Goal: Information Seeking & Learning: Learn about a topic

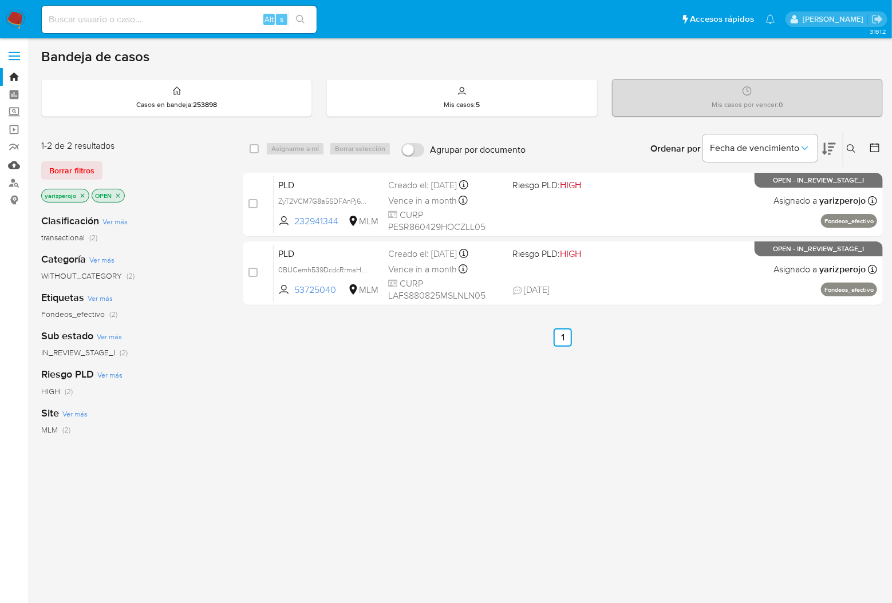
click at [15, 161] on link "Mulan" at bounding box center [68, 165] width 136 height 18
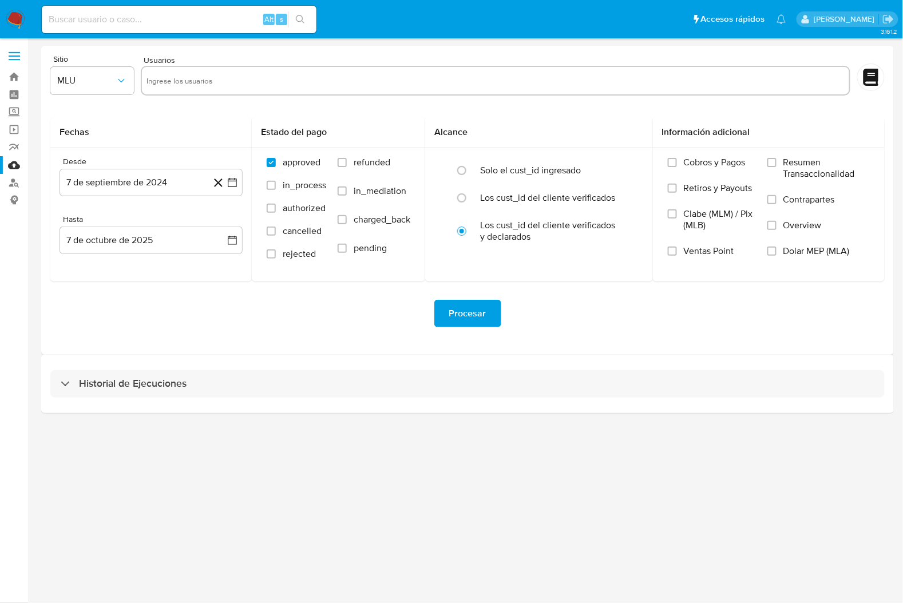
click at [169, 73] on input "text" at bounding box center [496, 81] width 698 height 18
paste input "457842963"
type input "457842963"
click at [89, 82] on span "MLU" at bounding box center [86, 80] width 58 height 11
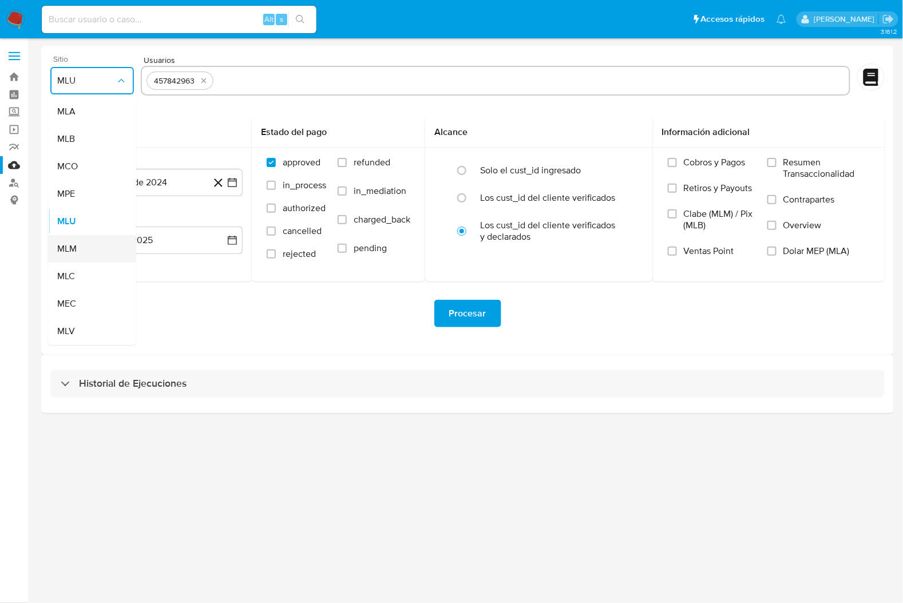
click at [90, 253] on div "MLM" at bounding box center [88, 248] width 63 height 27
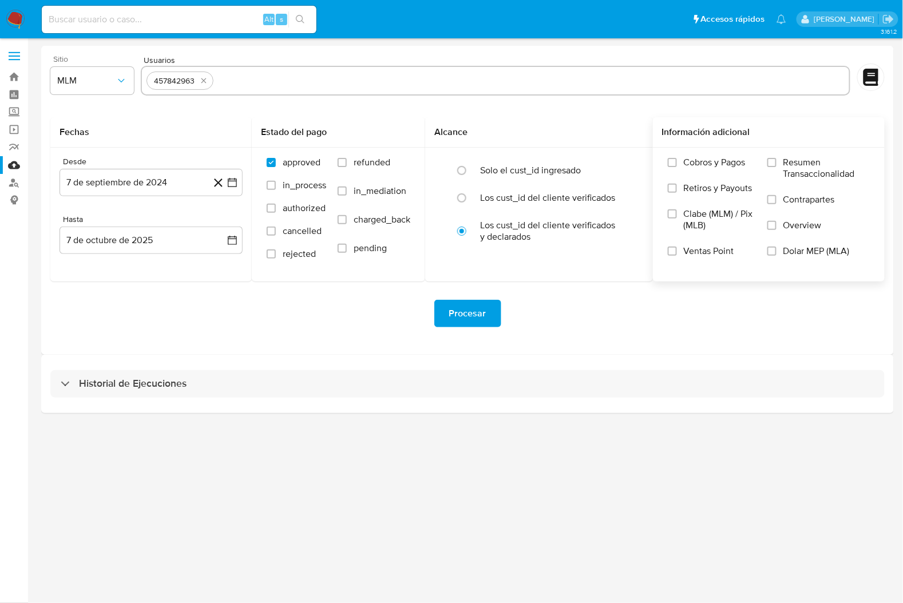
click at [783, 226] on label "Overview" at bounding box center [819, 233] width 102 height 26
click at [777, 226] on input "Overview" at bounding box center [772, 225] width 9 height 9
click at [171, 179] on button "7 de septiembre de 2024" at bounding box center [151, 182] width 183 height 27
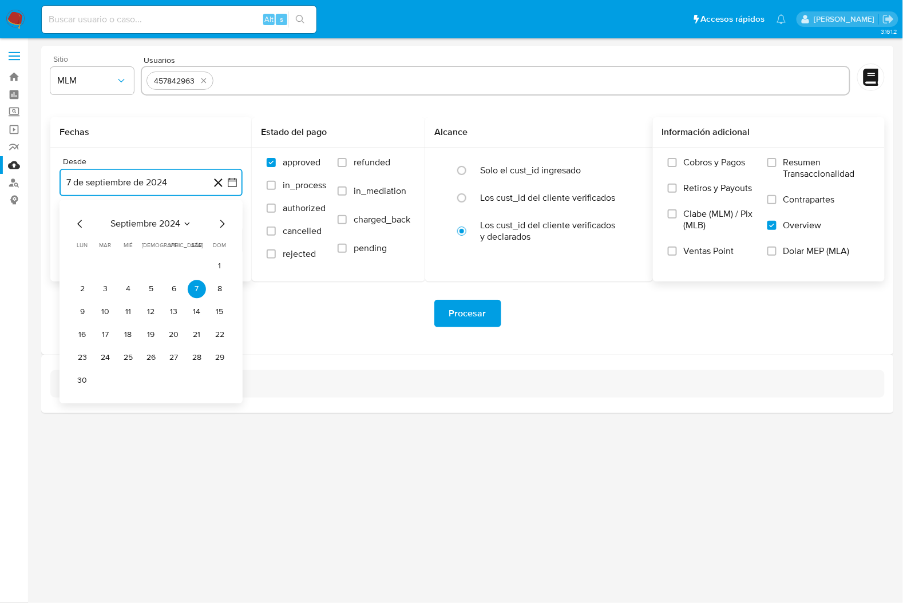
click at [79, 226] on icon "Mes anterior" at bounding box center [79, 224] width 5 height 8
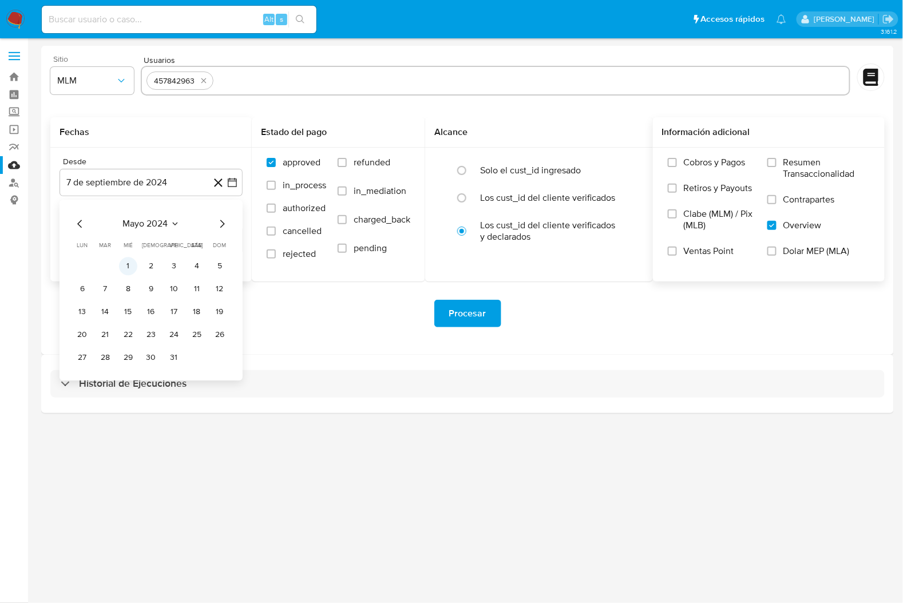
click at [135, 274] on td "1" at bounding box center [128, 266] width 18 height 18
click at [133, 259] on button "1" at bounding box center [128, 266] width 18 height 18
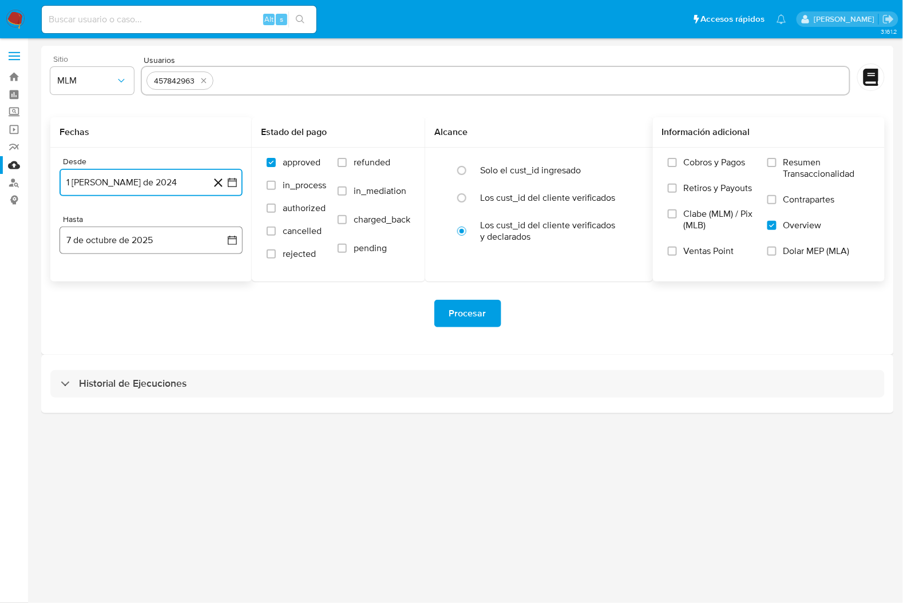
click at [135, 237] on button "7 de octubre de 2025" at bounding box center [151, 240] width 183 height 27
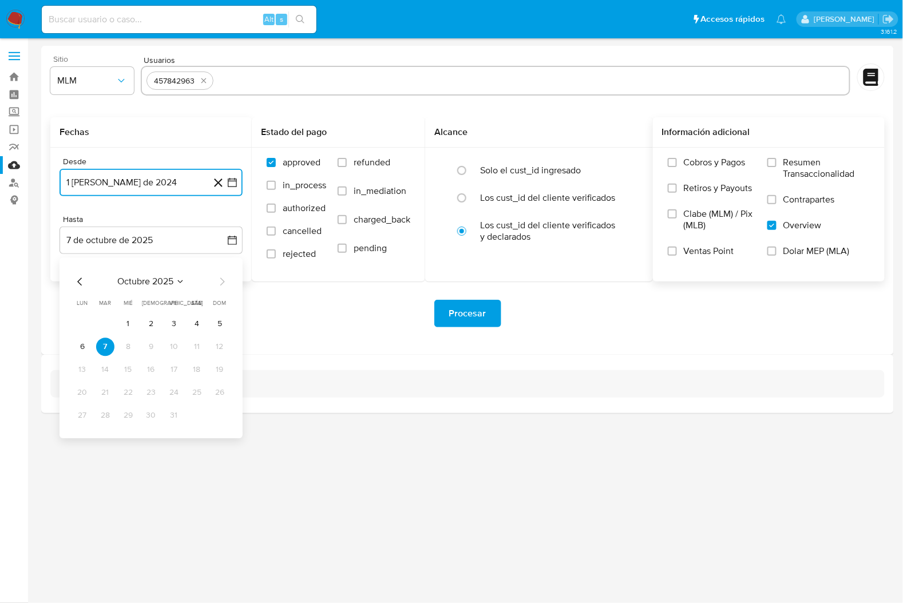
click at [86, 286] on icon "Mes anterior" at bounding box center [80, 282] width 14 height 14
click at [80, 287] on icon "Mes anterior" at bounding box center [80, 282] width 14 height 14
click at [223, 415] on button "31" at bounding box center [220, 416] width 18 height 18
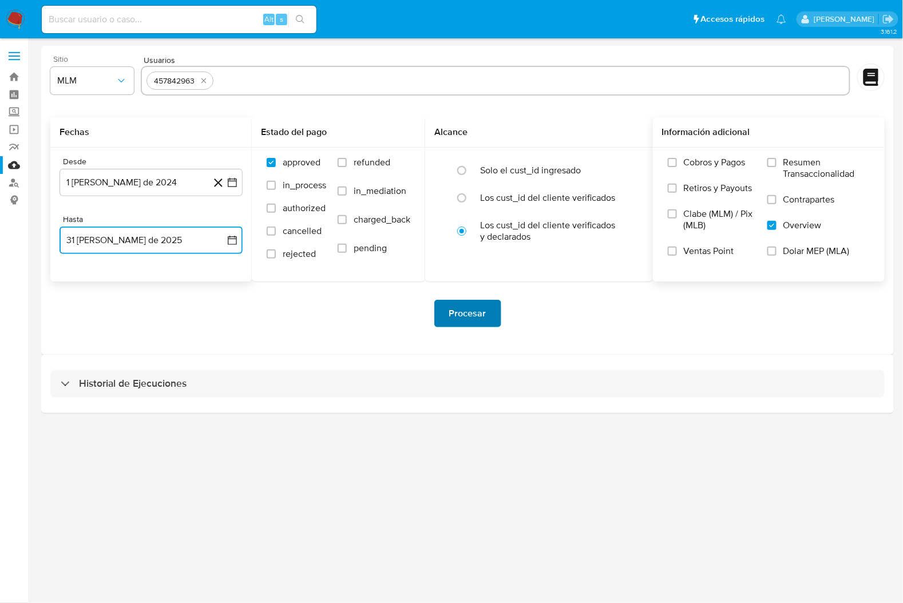
click at [480, 309] on span "Procesar" at bounding box center [467, 313] width 37 height 25
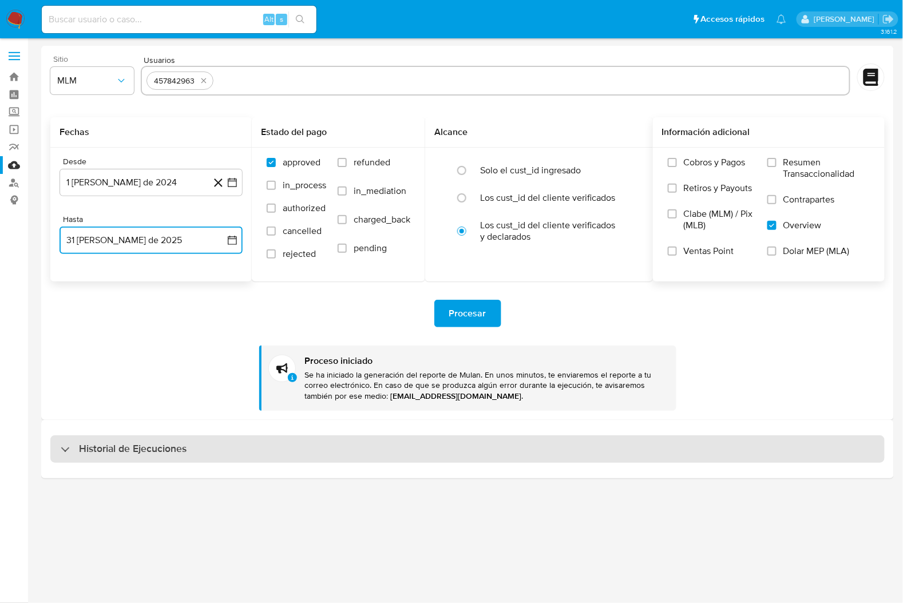
click at [366, 453] on div "Historial de Ejecuciones" at bounding box center [467, 449] width 835 height 27
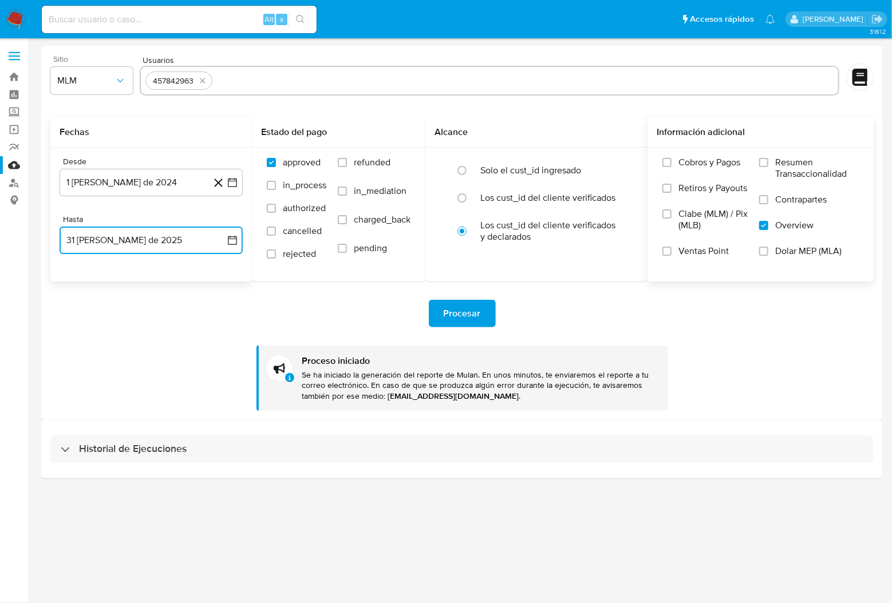
select select "10"
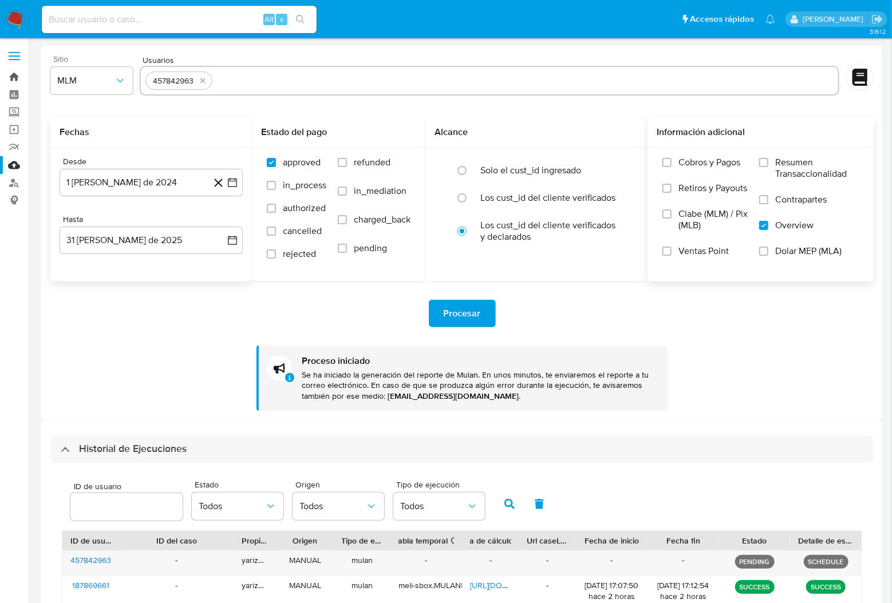
click at [8, 81] on link "Bandeja" at bounding box center [68, 77] width 136 height 18
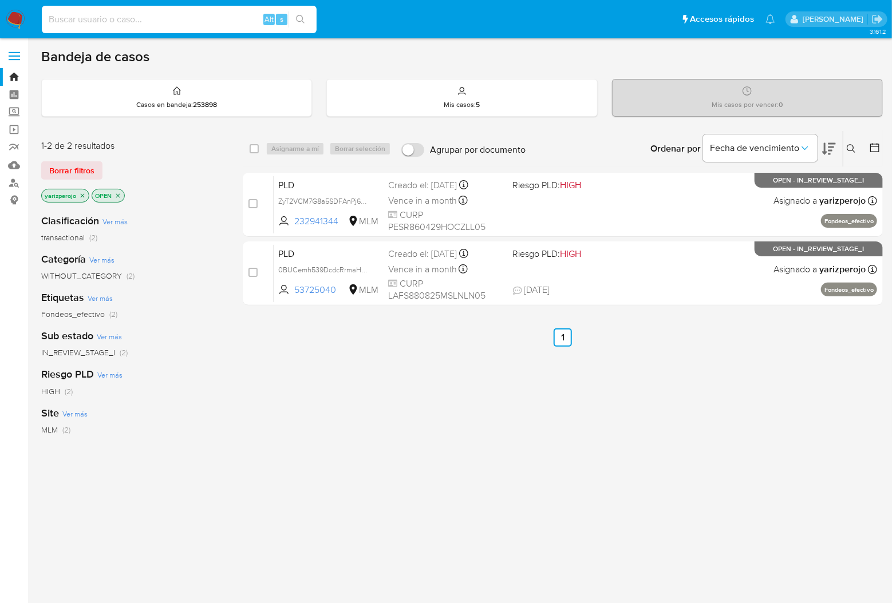
click at [243, 18] on input at bounding box center [179, 19] width 275 height 15
paste input "457842963"
type input "457842963"
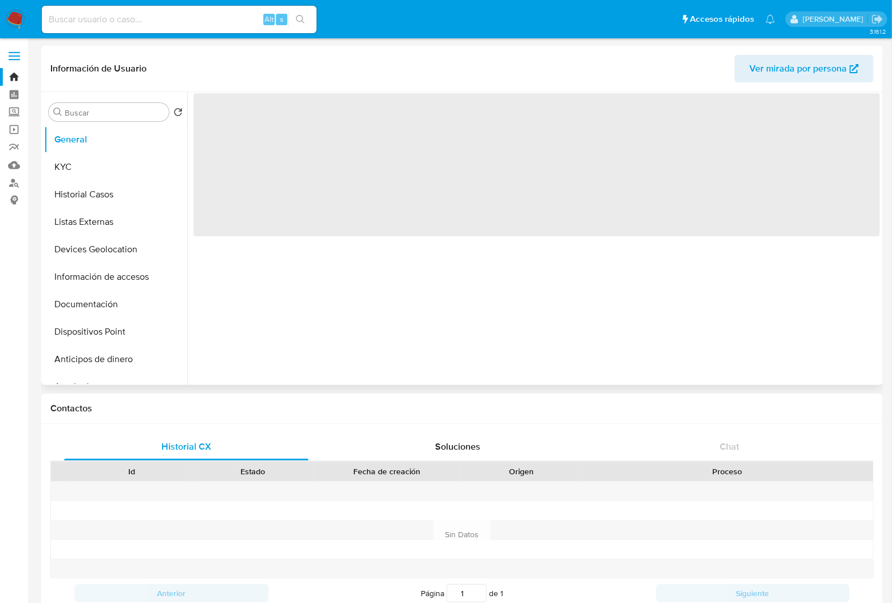
select select "10"
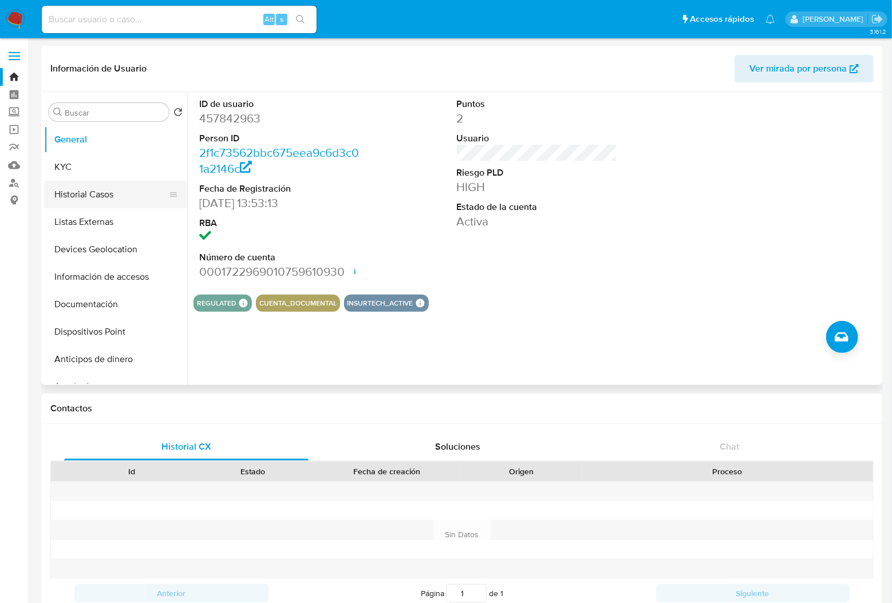
drag, startPoint x: 70, startPoint y: 171, endPoint x: 90, endPoint y: 182, distance: 22.8
click at [70, 170] on button "KYC" at bounding box center [115, 166] width 143 height 27
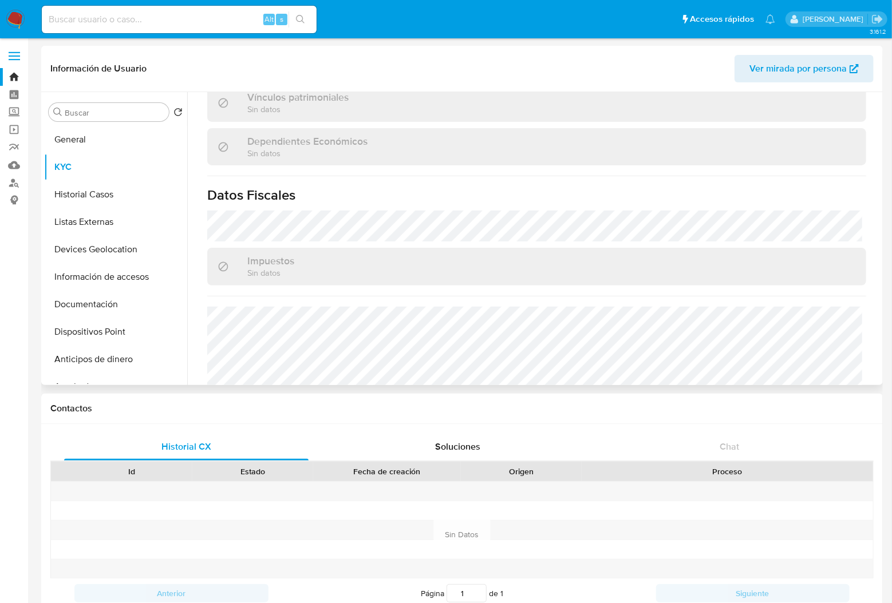
scroll to position [709, 0]
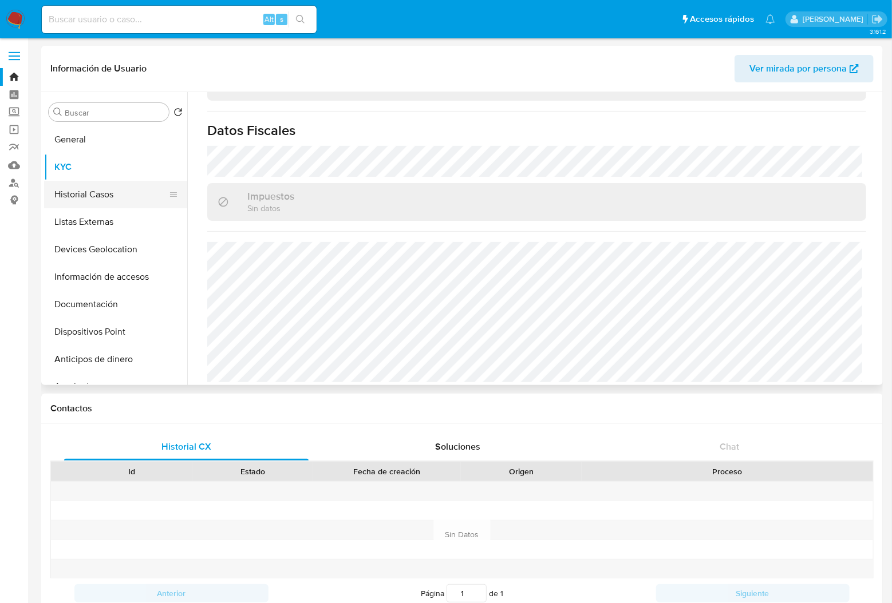
click at [76, 198] on button "Historial Casos" at bounding box center [111, 194] width 134 height 27
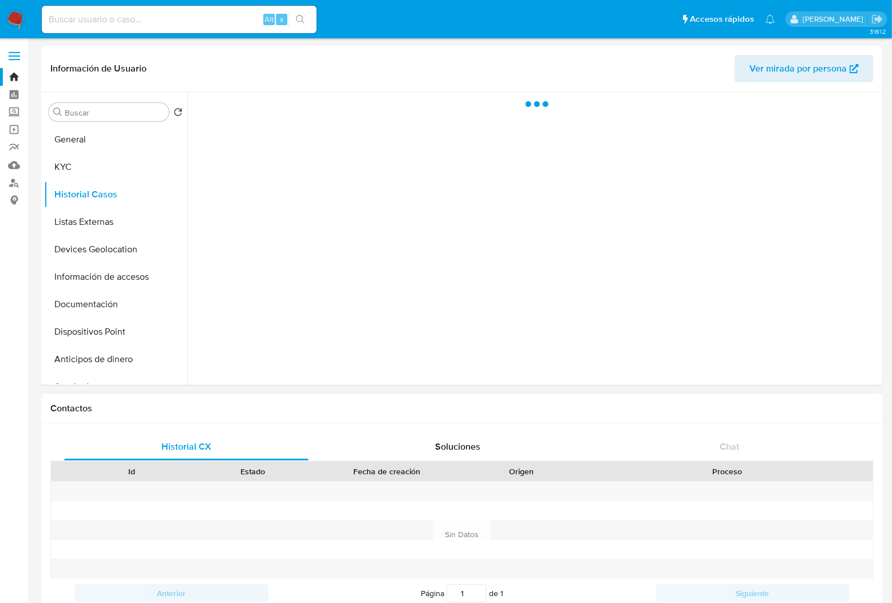
scroll to position [0, 0]
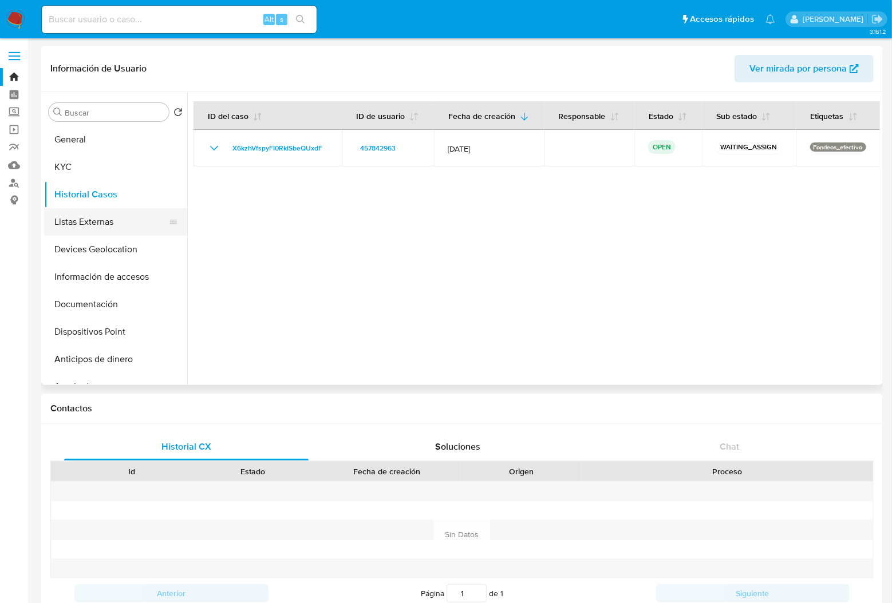
click at [67, 220] on button "Listas Externas" at bounding box center [111, 221] width 134 height 27
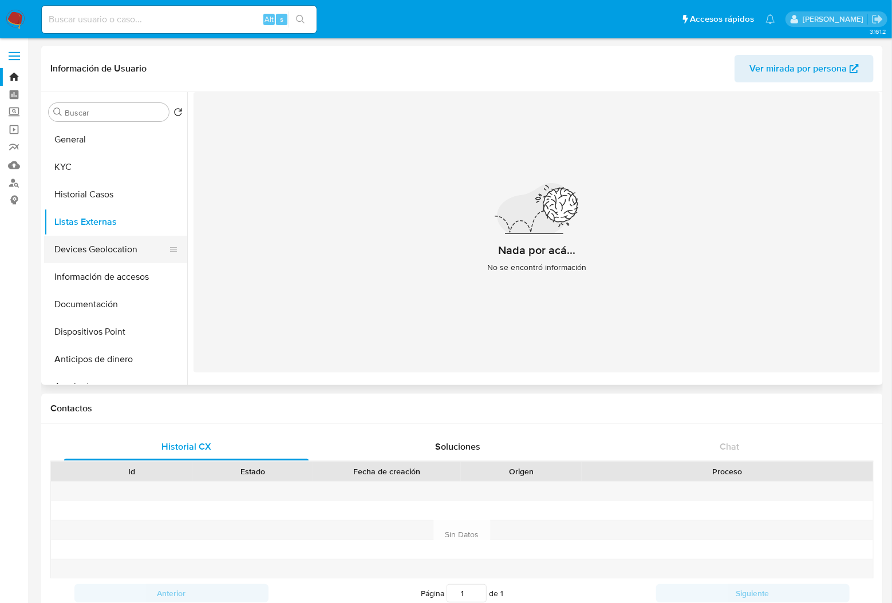
click at [86, 259] on button "Devices Geolocation" at bounding box center [111, 249] width 134 height 27
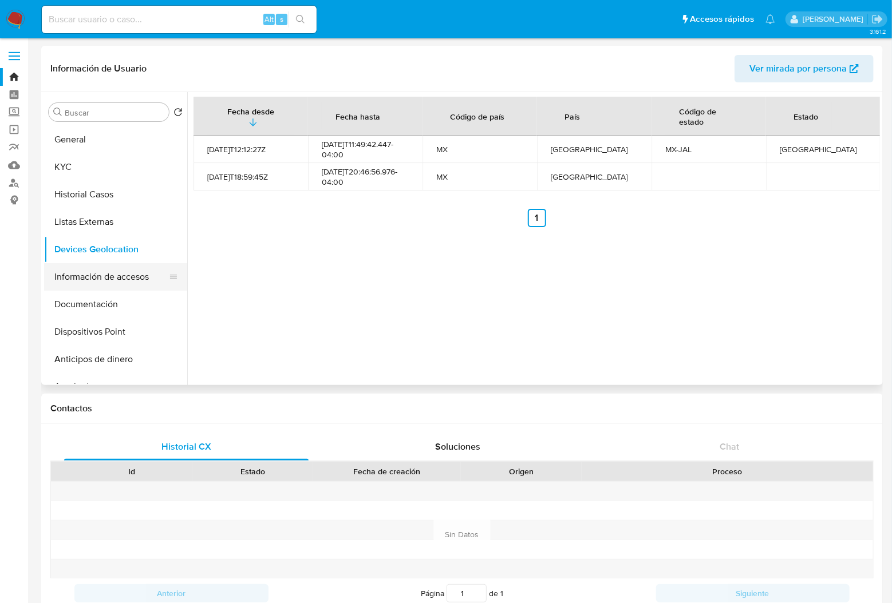
click at [97, 279] on button "Información de accesos" at bounding box center [111, 276] width 134 height 27
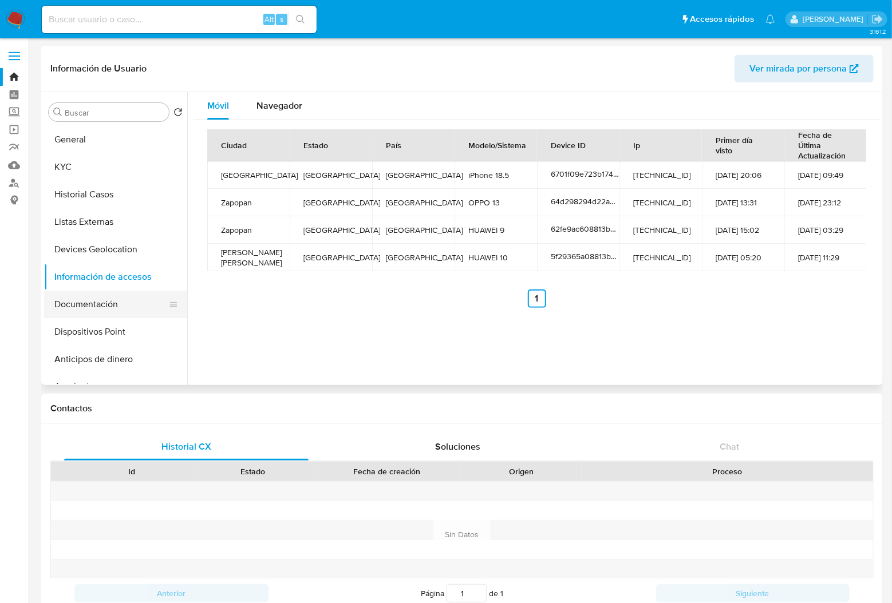
click at [102, 307] on button "Documentación" at bounding box center [111, 304] width 134 height 27
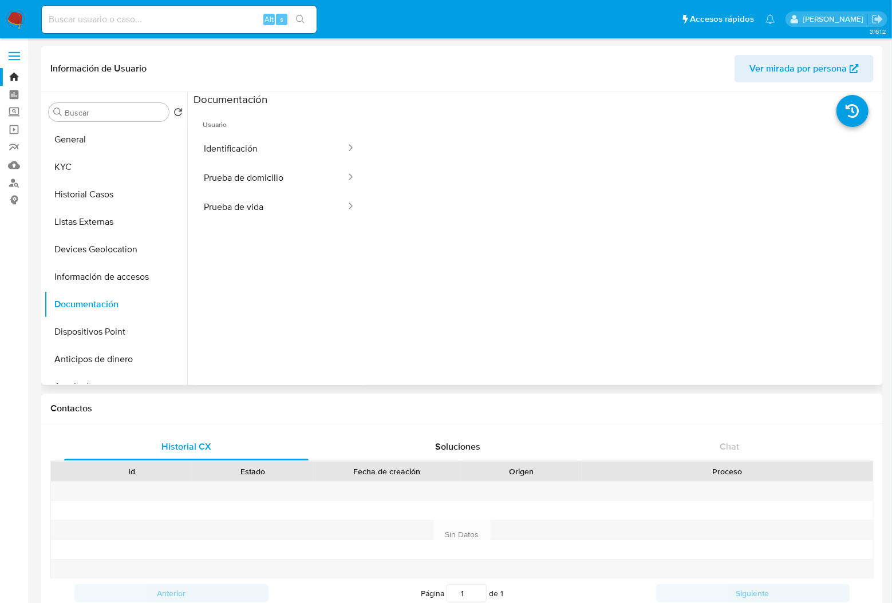
click at [258, 129] on span "Usuario" at bounding box center [280, 119] width 172 height 27
click at [257, 143] on button "Identificación" at bounding box center [270, 148] width 153 height 29
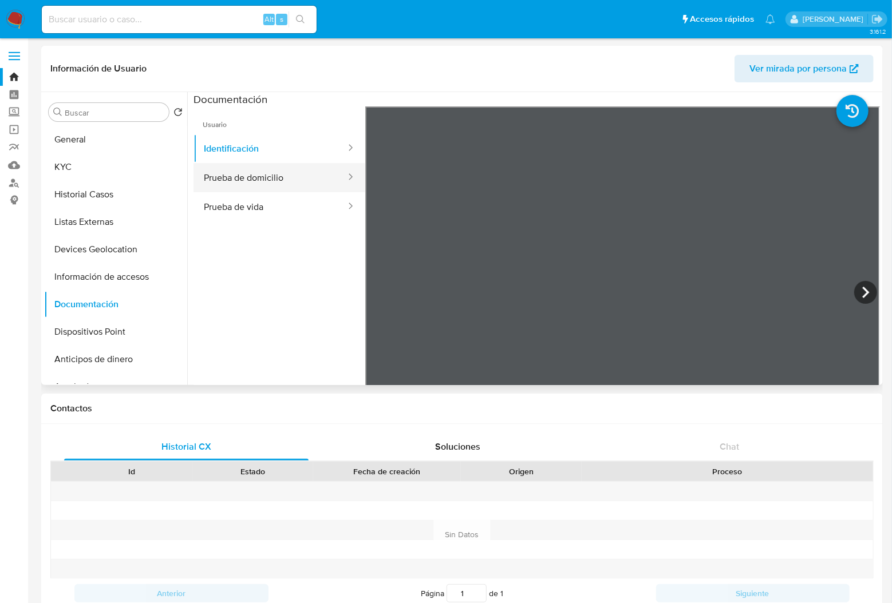
click at [262, 174] on button "Prueba de domicilio" at bounding box center [270, 177] width 153 height 29
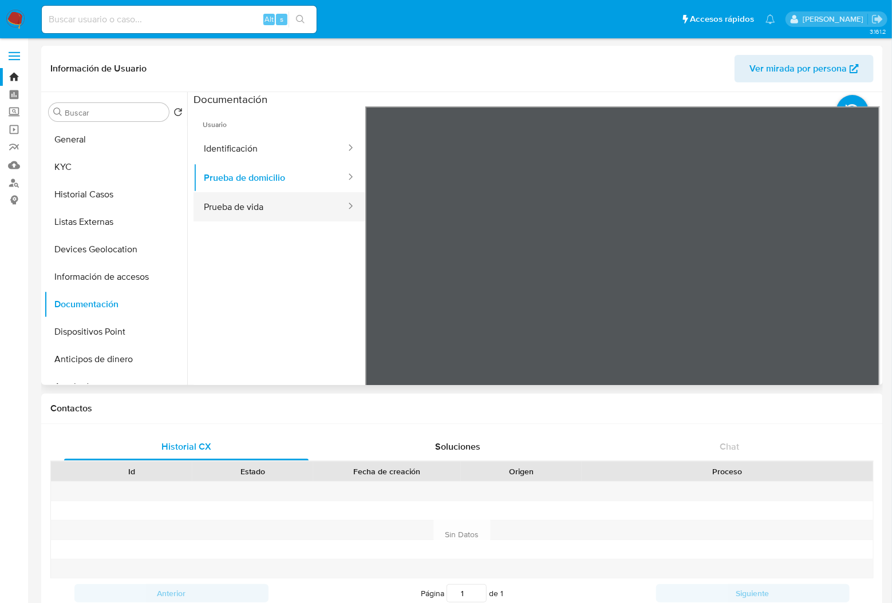
click at [269, 209] on button "Prueba de vida" at bounding box center [270, 206] width 153 height 29
click at [246, 176] on button "Prueba de domicilio" at bounding box center [270, 177] width 153 height 29
click at [79, 141] on button "General" at bounding box center [111, 139] width 134 height 27
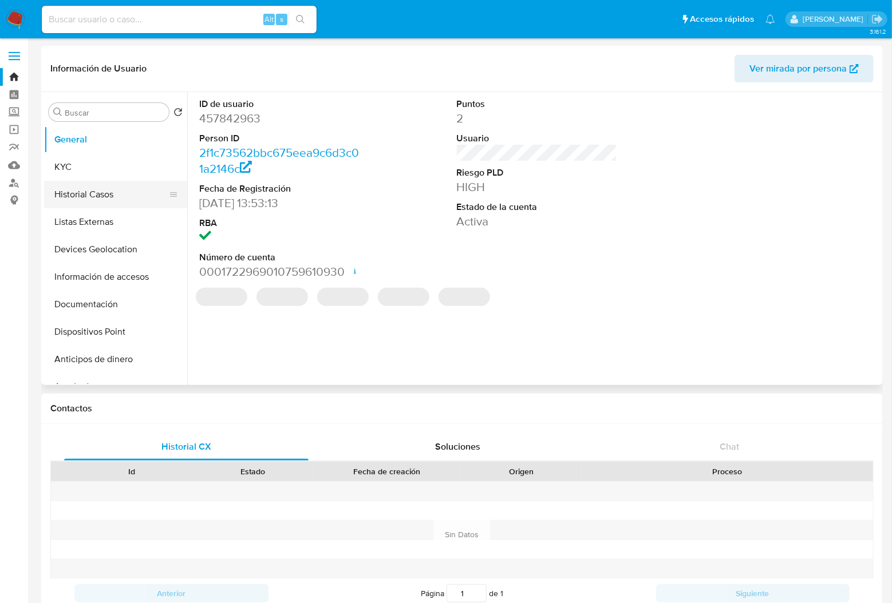
click at [108, 181] on button "Historial Casos" at bounding box center [111, 194] width 134 height 27
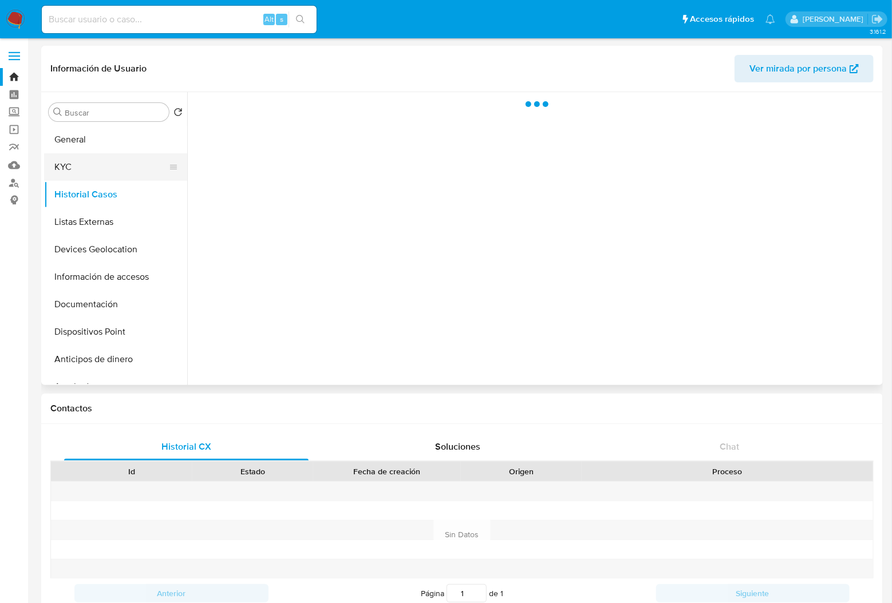
click at [107, 171] on button "KYC" at bounding box center [111, 166] width 134 height 27
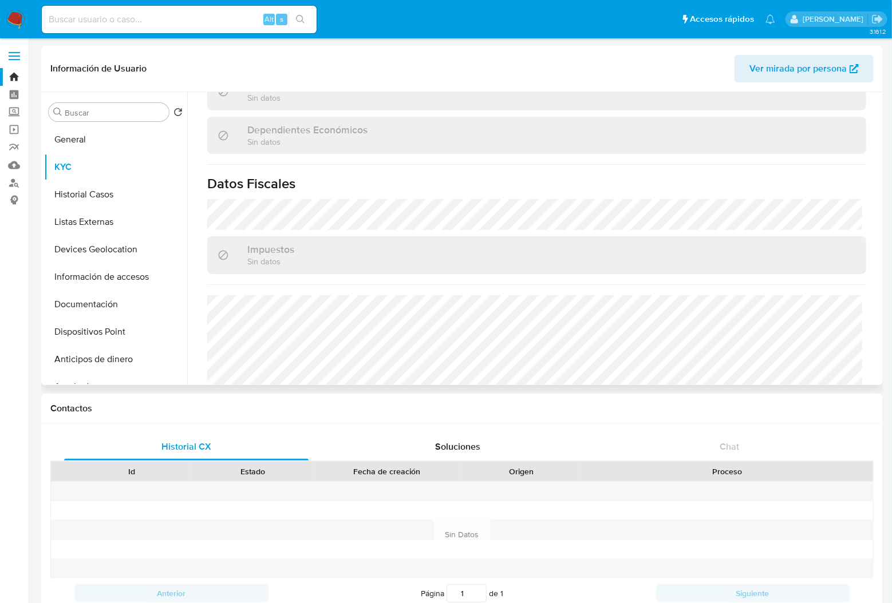
scroll to position [709, 0]
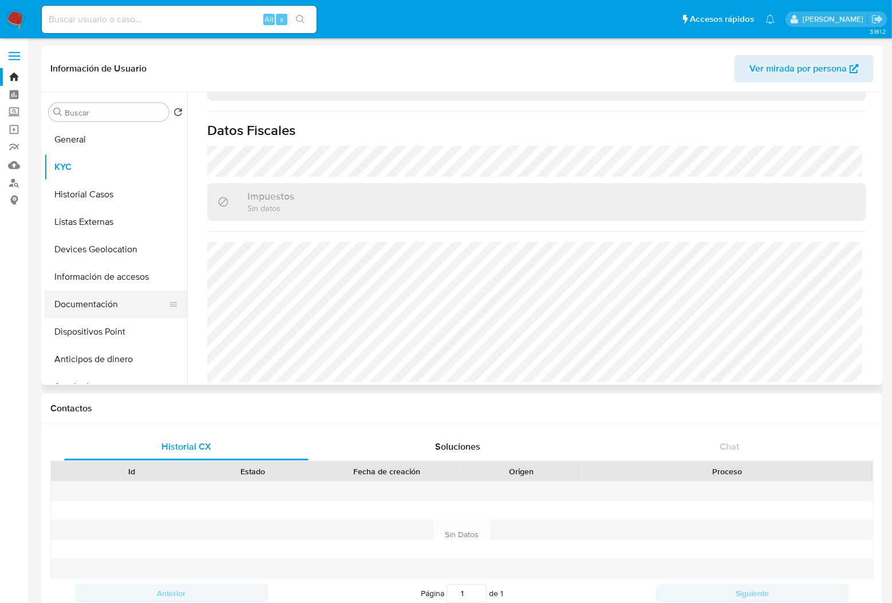
click at [93, 299] on button "Documentación" at bounding box center [111, 304] width 134 height 27
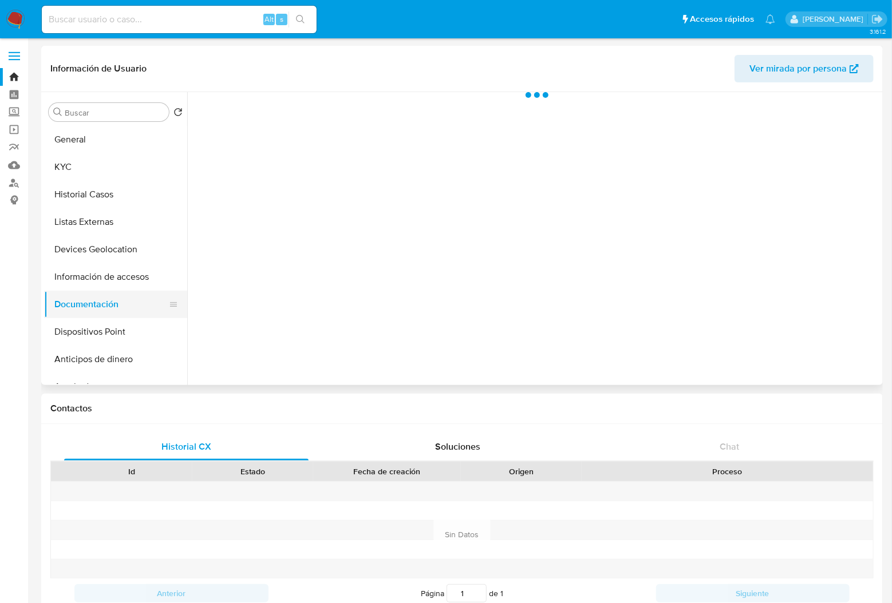
scroll to position [0, 0]
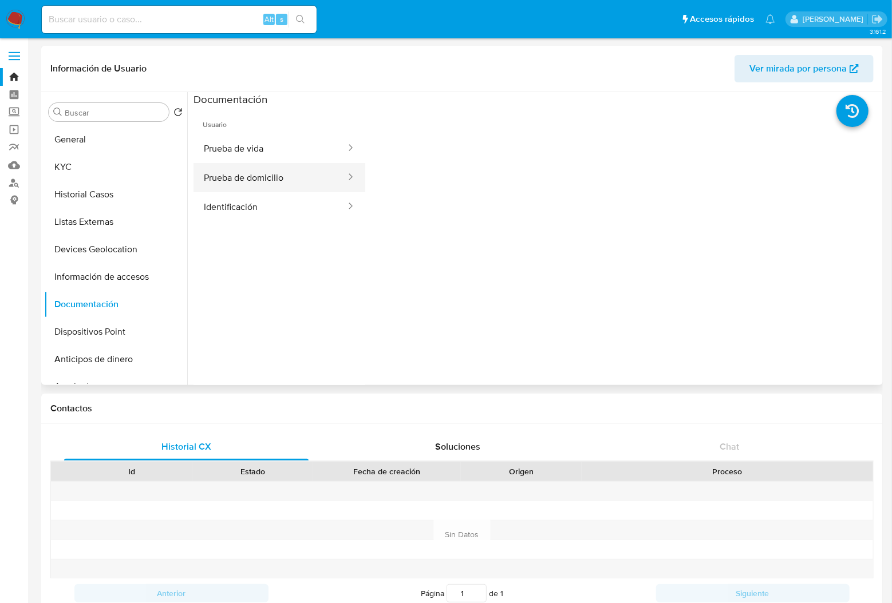
click at [258, 184] on button "Prueba de domicilio" at bounding box center [270, 177] width 153 height 29
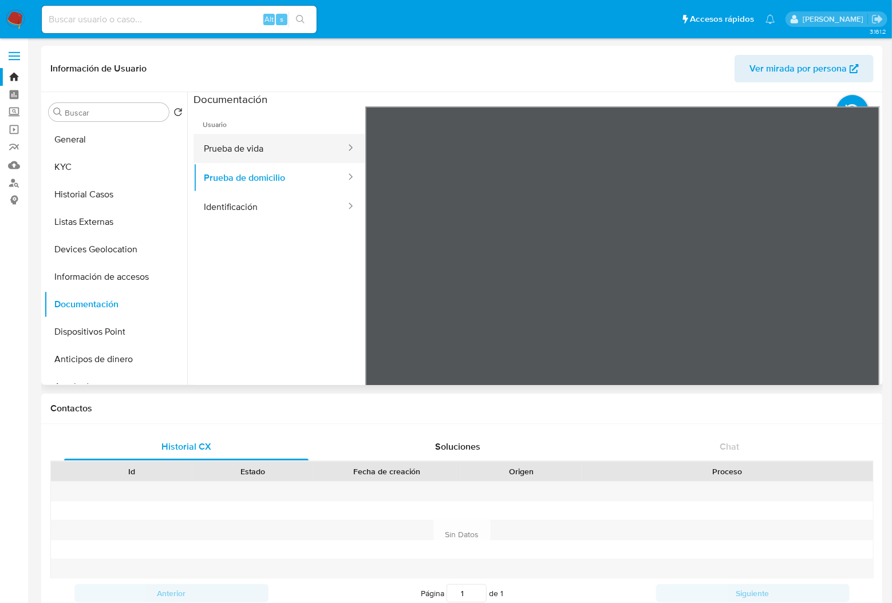
click at [274, 153] on button "Prueba de vida" at bounding box center [270, 148] width 153 height 29
click at [317, 192] on button "Identificación" at bounding box center [270, 206] width 153 height 29
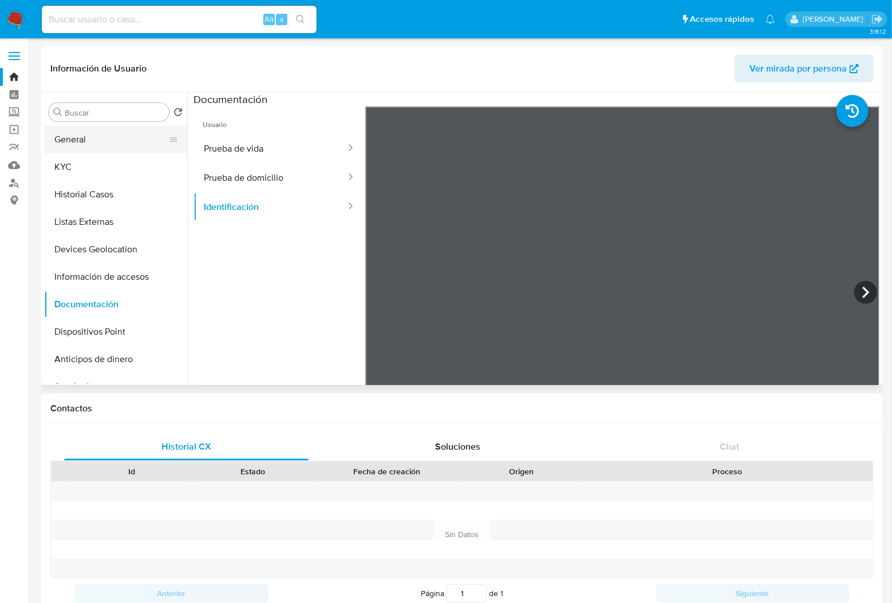
click at [74, 152] on button "General" at bounding box center [111, 139] width 134 height 27
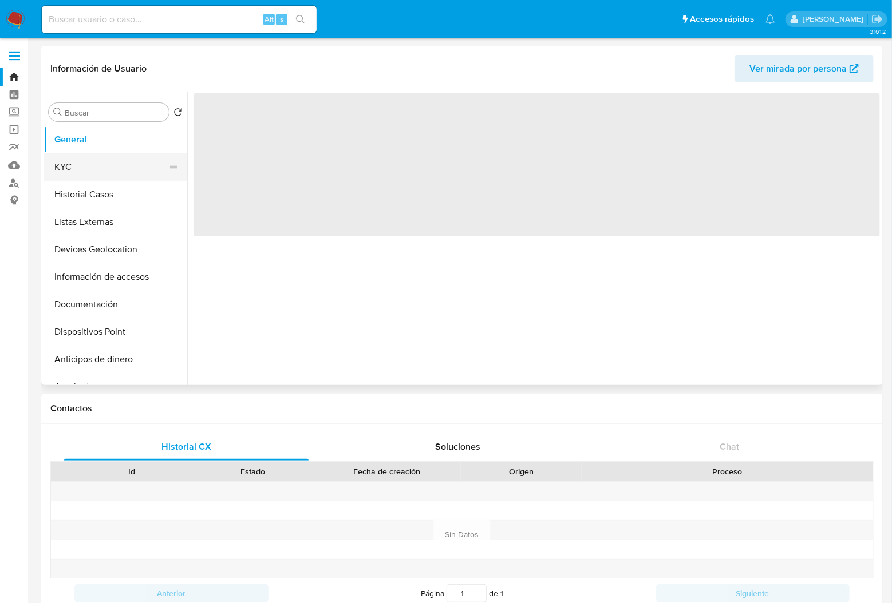
click at [74, 164] on button "KYC" at bounding box center [111, 166] width 134 height 27
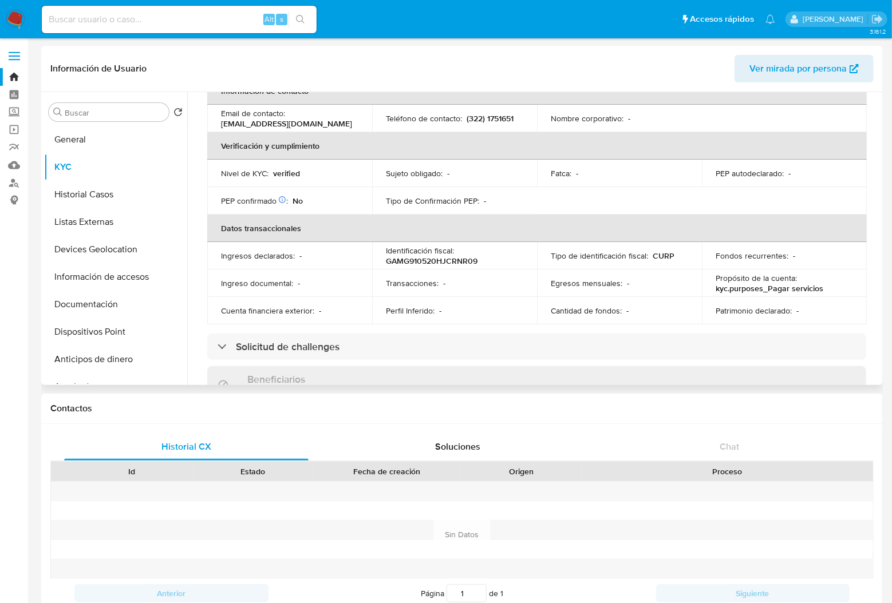
scroll to position [610, 0]
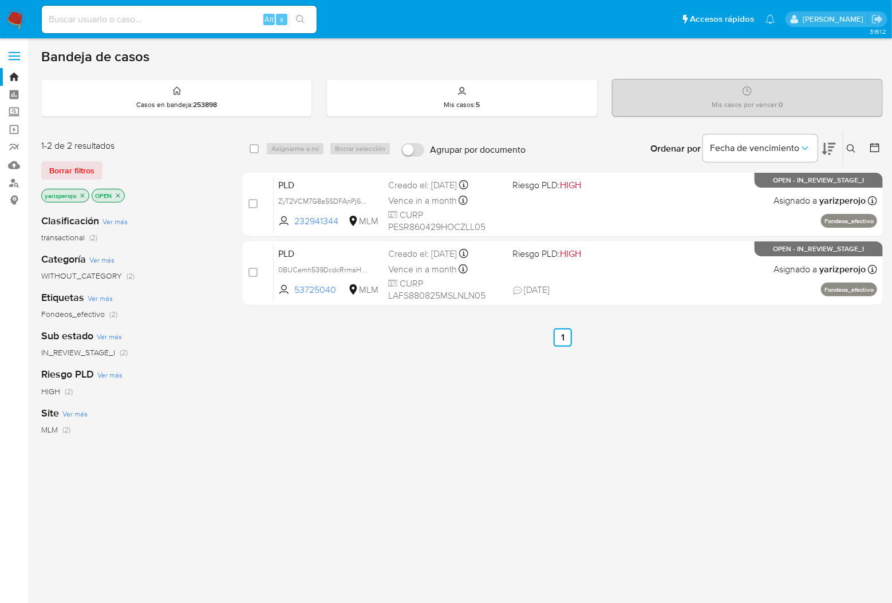
click at [206, 19] on input at bounding box center [179, 19] width 275 height 15
paste input "457842963"
type input "457842963"
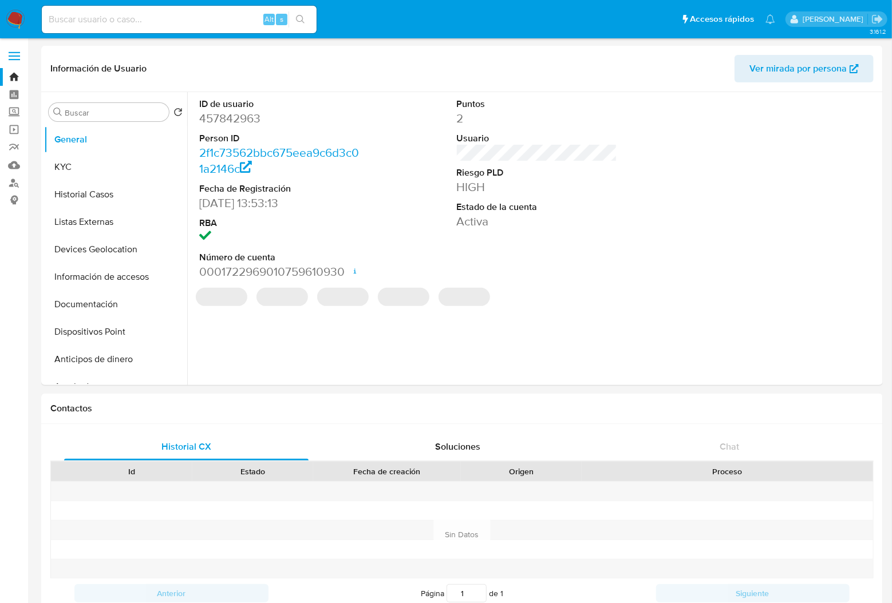
select select "10"
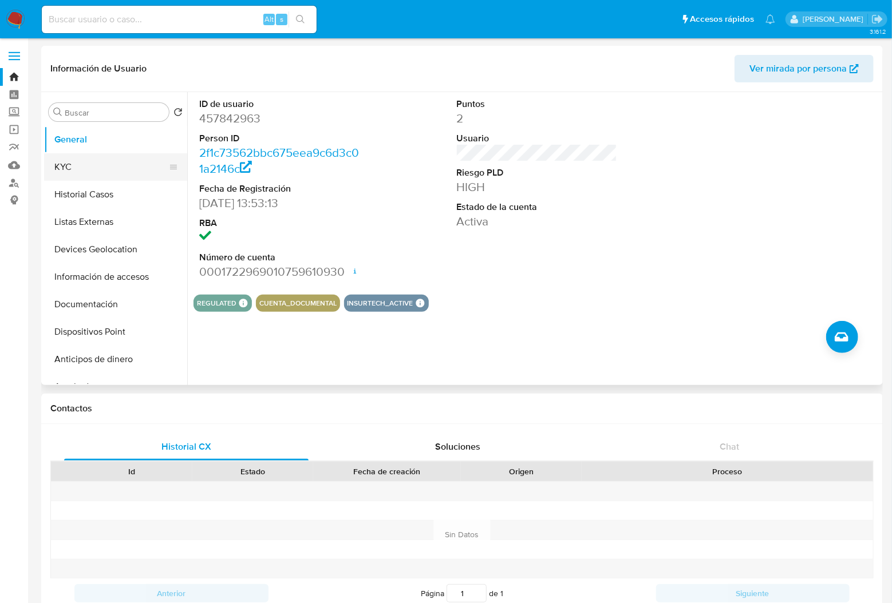
click at [108, 161] on button "KYC" at bounding box center [111, 166] width 134 height 27
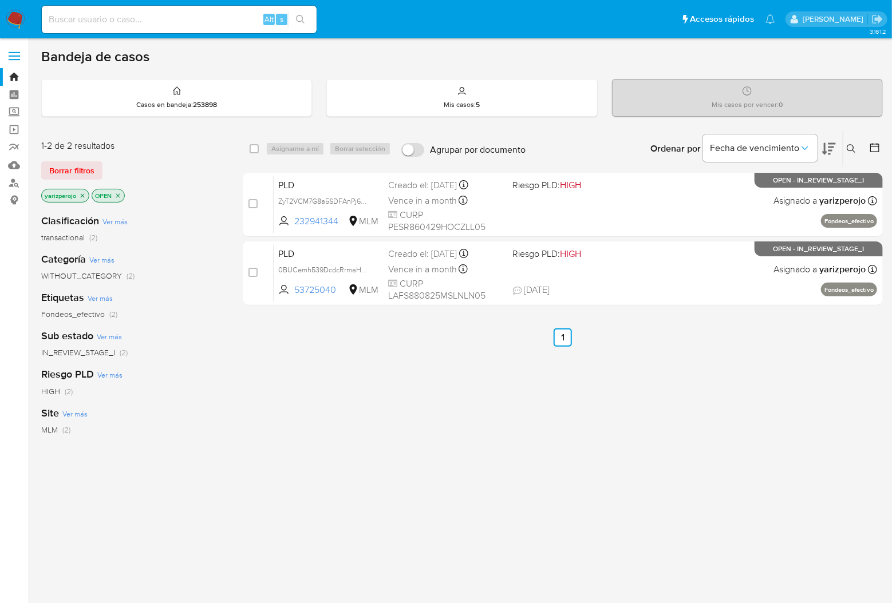
click at [232, 14] on input at bounding box center [179, 19] width 275 height 15
paste input "457842963"
type input "457842963"
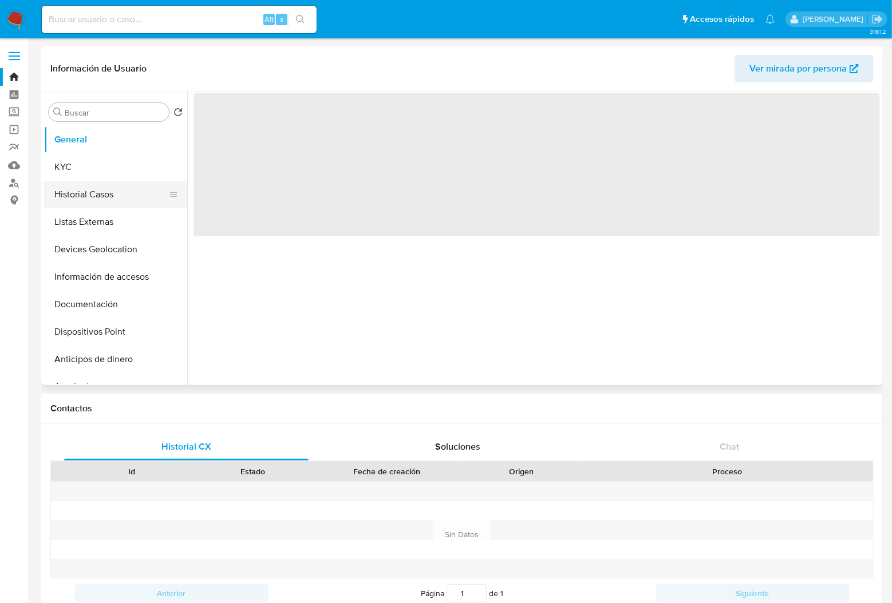
select select "10"
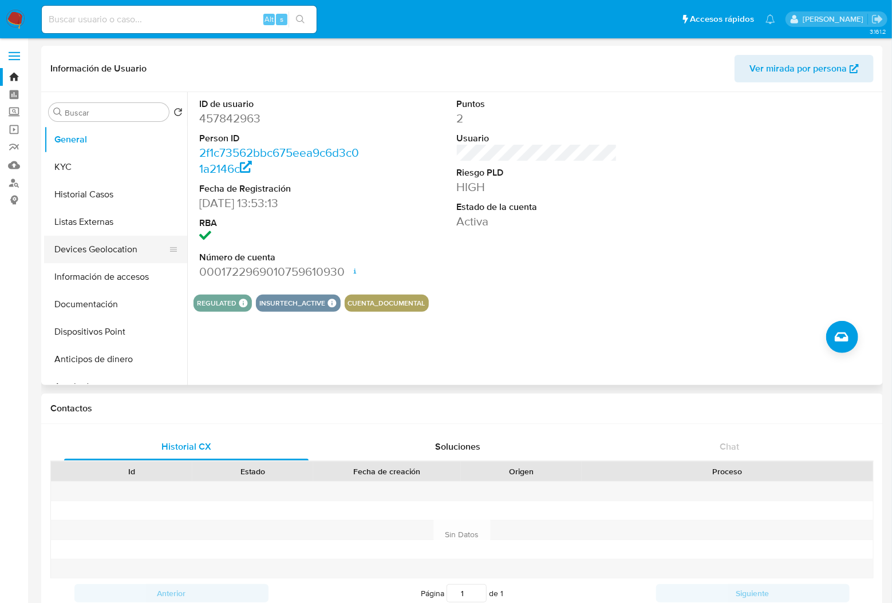
click at [107, 247] on button "Devices Geolocation" at bounding box center [111, 249] width 134 height 27
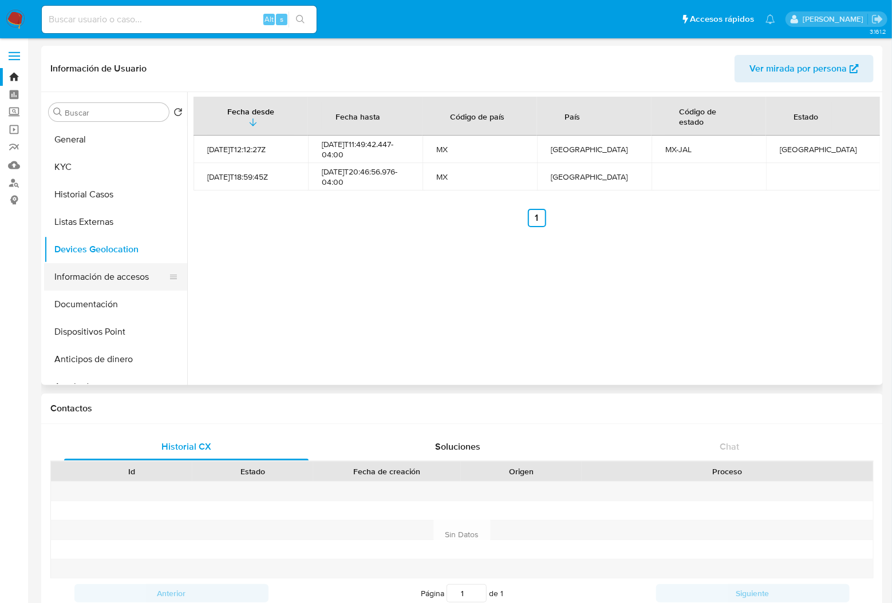
click at [85, 274] on button "Información de accesos" at bounding box center [111, 276] width 134 height 27
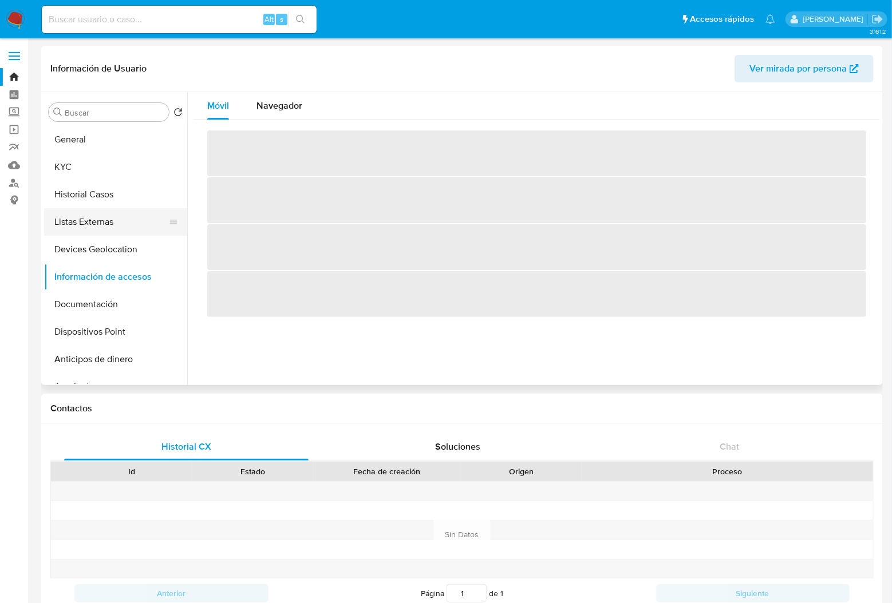
click at [101, 222] on button "Listas Externas" at bounding box center [111, 221] width 134 height 27
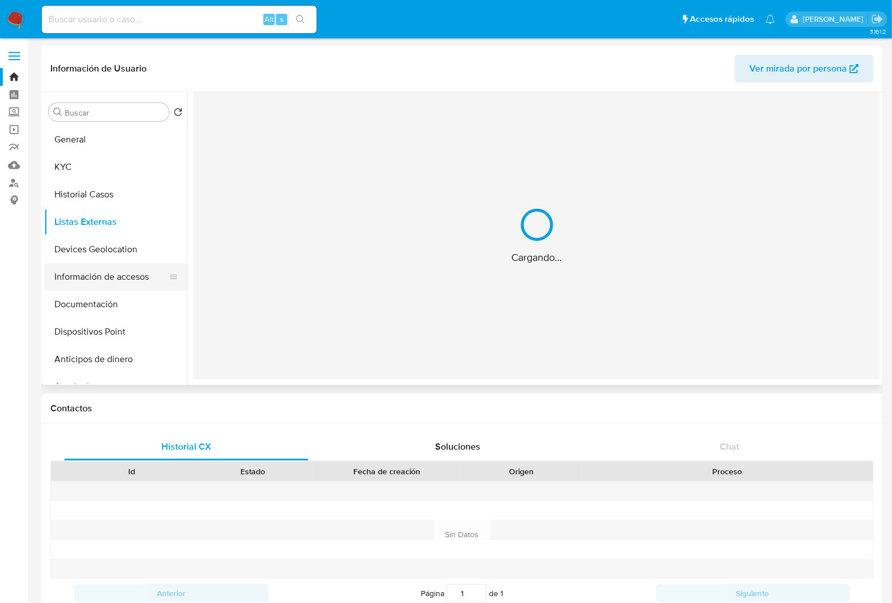
click at [102, 265] on button "Información de accesos" at bounding box center [111, 276] width 134 height 27
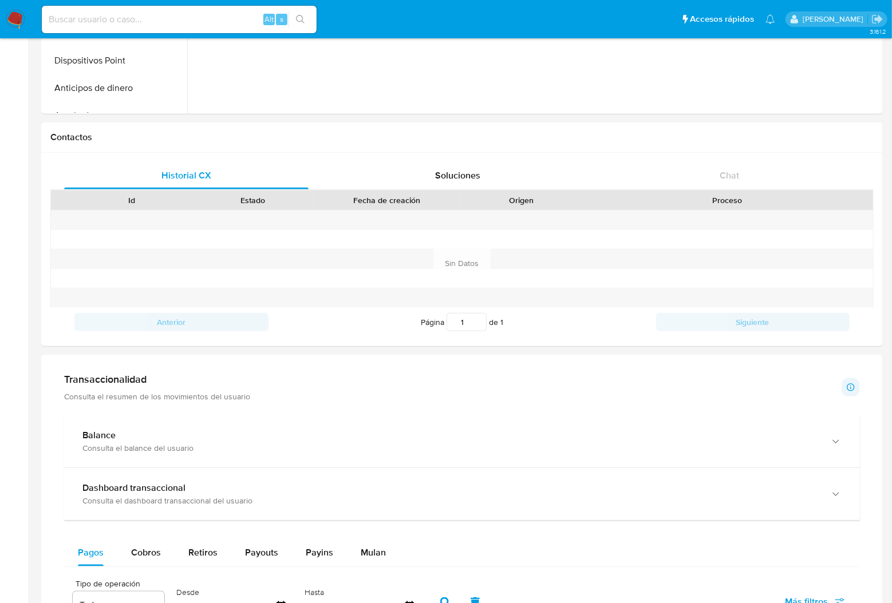
scroll to position [610, 0]
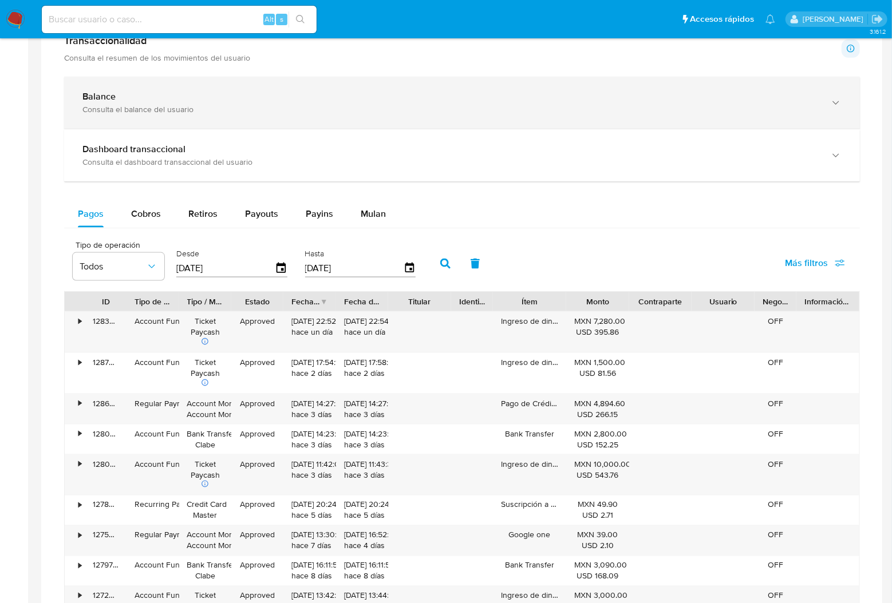
click at [162, 117] on div "Balance Consulta el balance del usuario" at bounding box center [462, 103] width 796 height 52
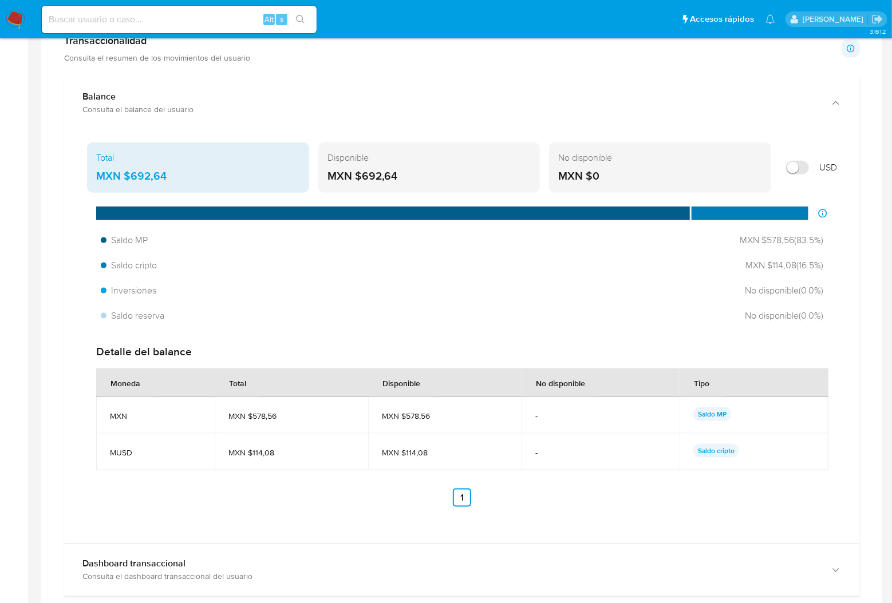
drag, startPoint x: 172, startPoint y: 179, endPoint x: 131, endPoint y: 177, distance: 41.2
click at [131, 177] on div "MXN $692,64" at bounding box center [198, 176] width 204 height 15
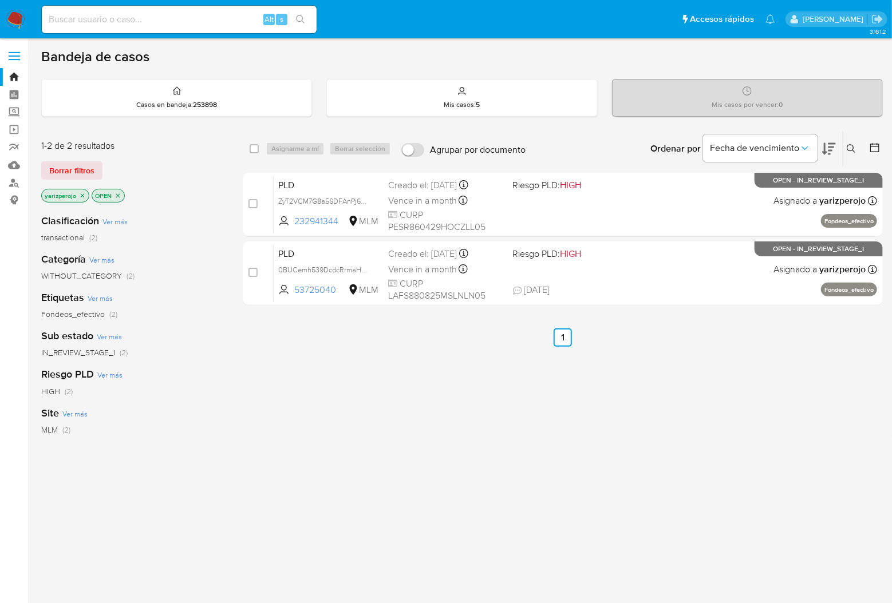
drag, startPoint x: 219, startPoint y: 21, endPoint x: 242, endPoint y: 12, distance: 25.2
click at [219, 21] on input at bounding box center [179, 19] width 275 height 15
paste input "457842963"
type input "457842963"
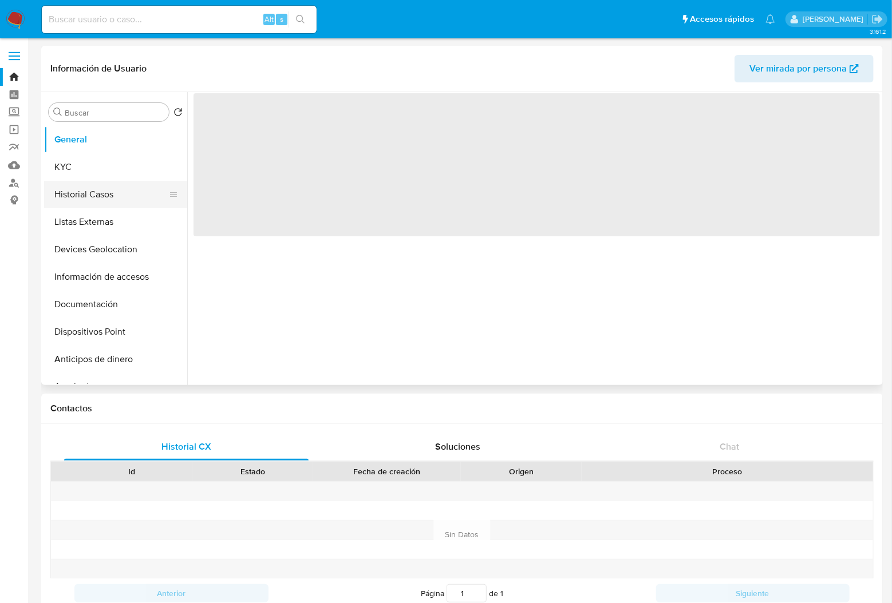
select select "10"
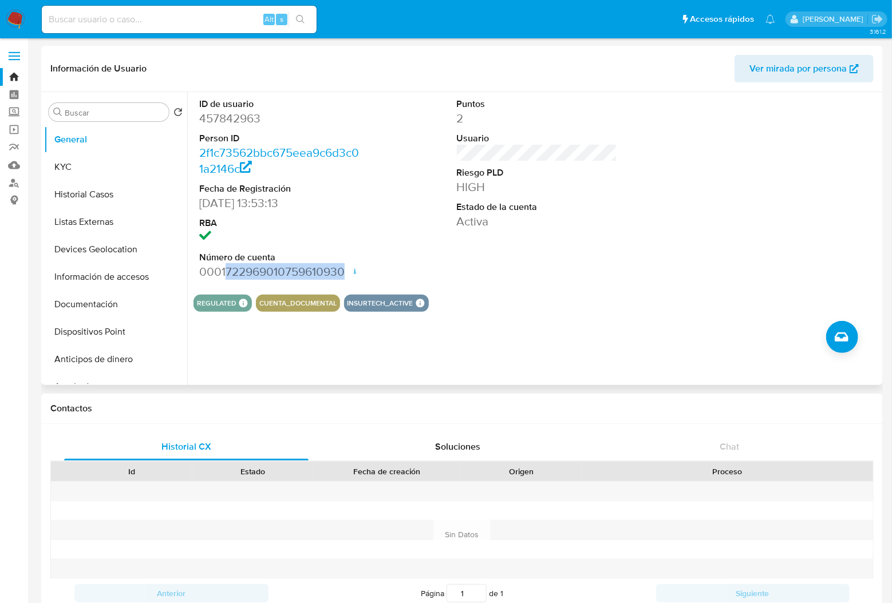
drag, startPoint x: 342, startPoint y: 272, endPoint x: 224, endPoint y: 268, distance: 118.0
click at [224, 268] on dd "0001722969010759610930 Fecha de apertura [DATE] 21:15 Estado ACTIVE" at bounding box center [279, 272] width 160 height 16
copy dd "722969010759610930"
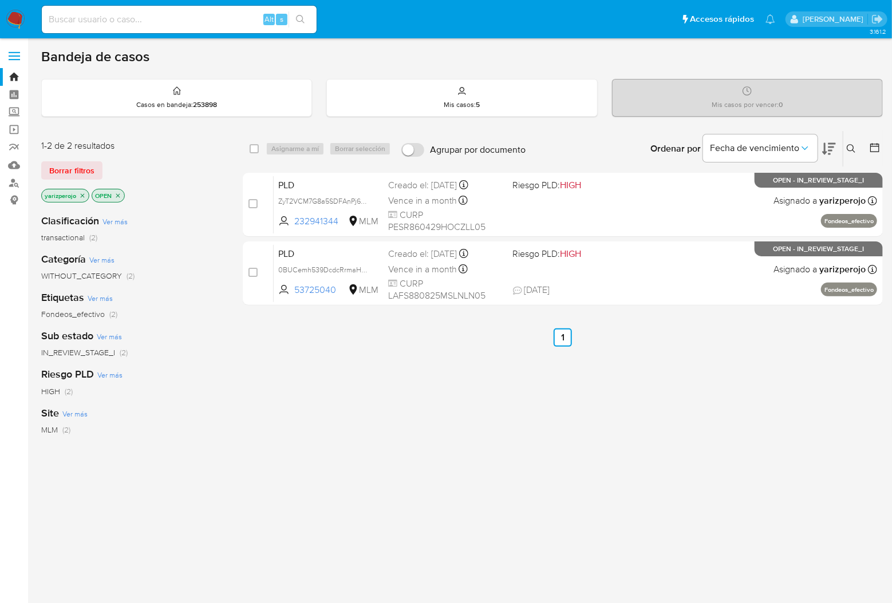
click at [182, 10] on div "Alt s" at bounding box center [179, 19] width 275 height 27
click at [184, 13] on input at bounding box center [179, 19] width 275 height 15
paste input "457842963"
type input "457842963"
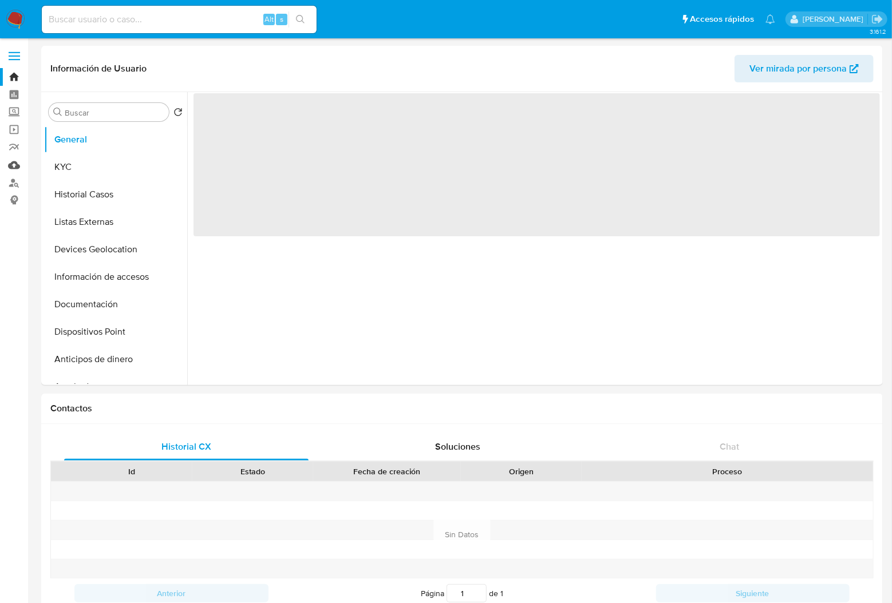
click at [15, 168] on link "Mulan" at bounding box center [68, 165] width 136 height 18
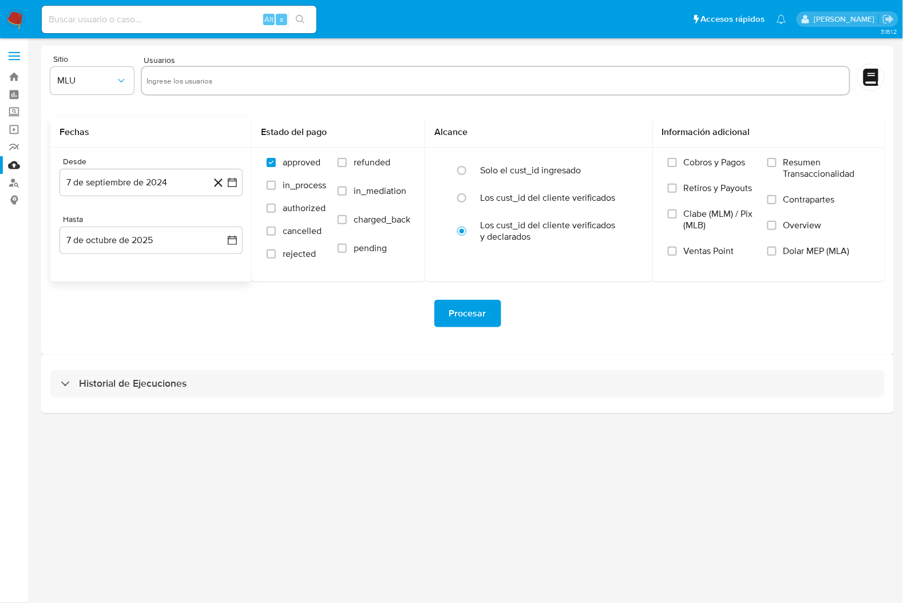
click at [225, 183] on icon at bounding box center [218, 183] width 14 height 14
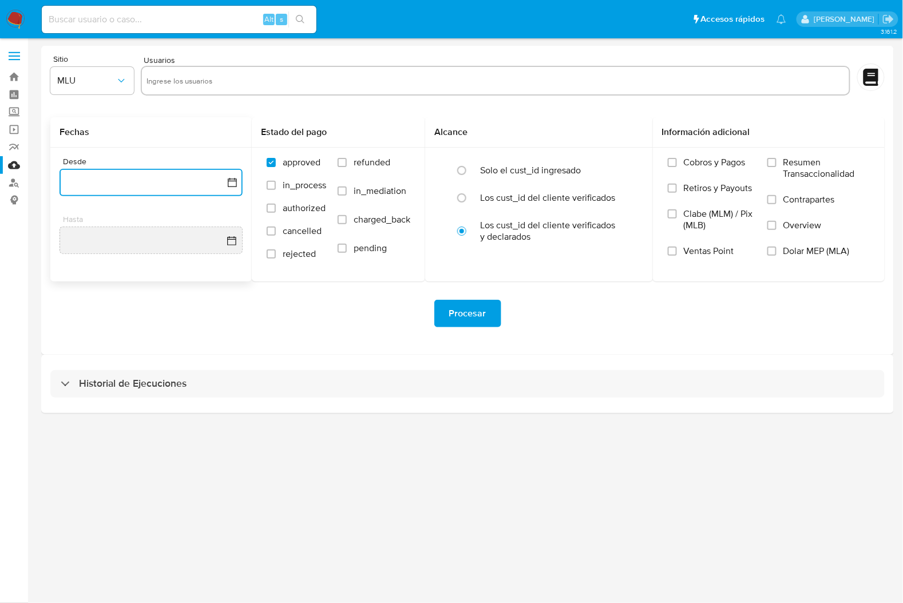
click at [232, 186] on icon "button" at bounding box center [232, 182] width 11 height 11
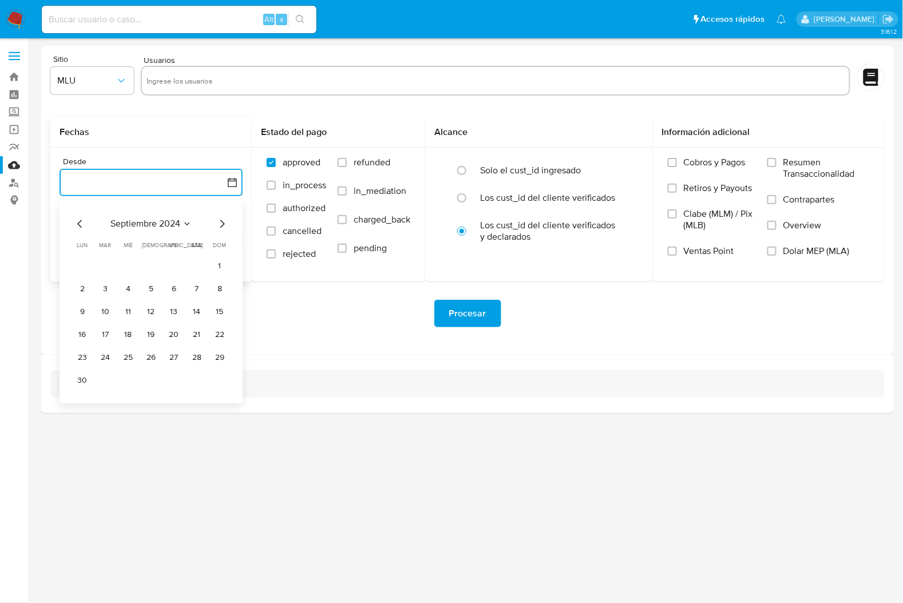
click at [185, 221] on icon "Seleccionar mes y año" at bounding box center [187, 223] width 9 height 9
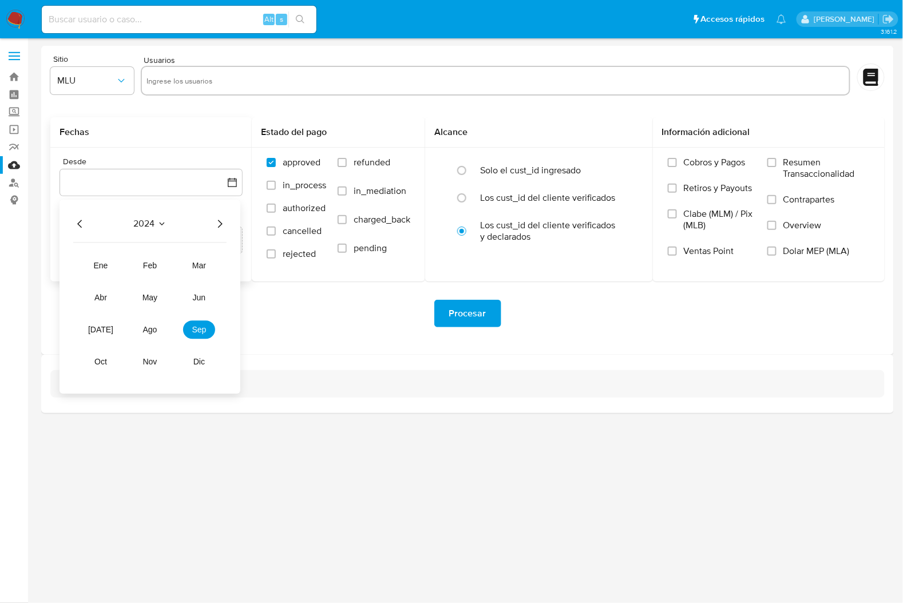
click at [156, 223] on button "2024" at bounding box center [150, 223] width 33 height 11
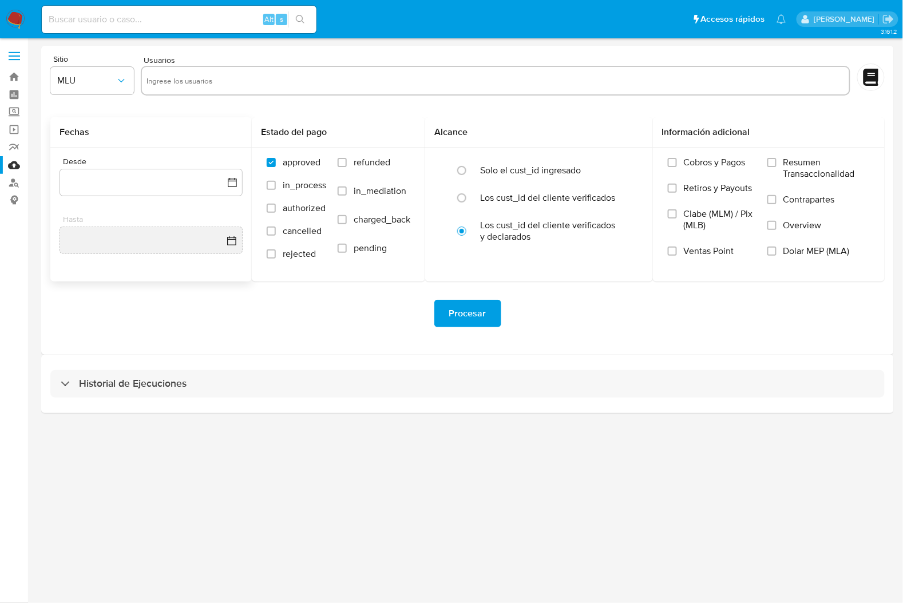
click at [295, 352] on div "Sitio MLU Usuarios Fechas Desde Hasta Estado del pago approved in_process autho…" at bounding box center [467, 200] width 853 height 309
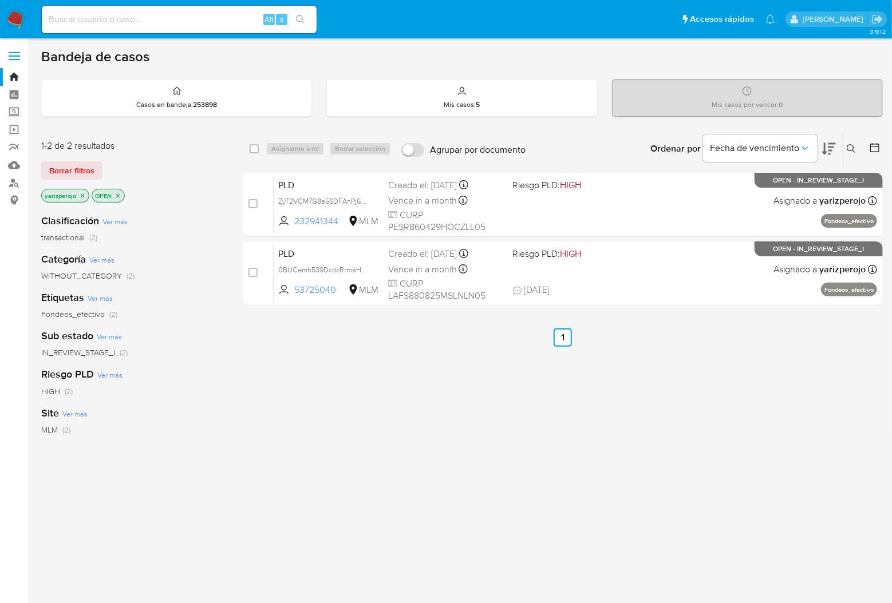
click at [198, 19] on input at bounding box center [179, 19] width 275 height 15
paste input "567840802"
type input "567840802"
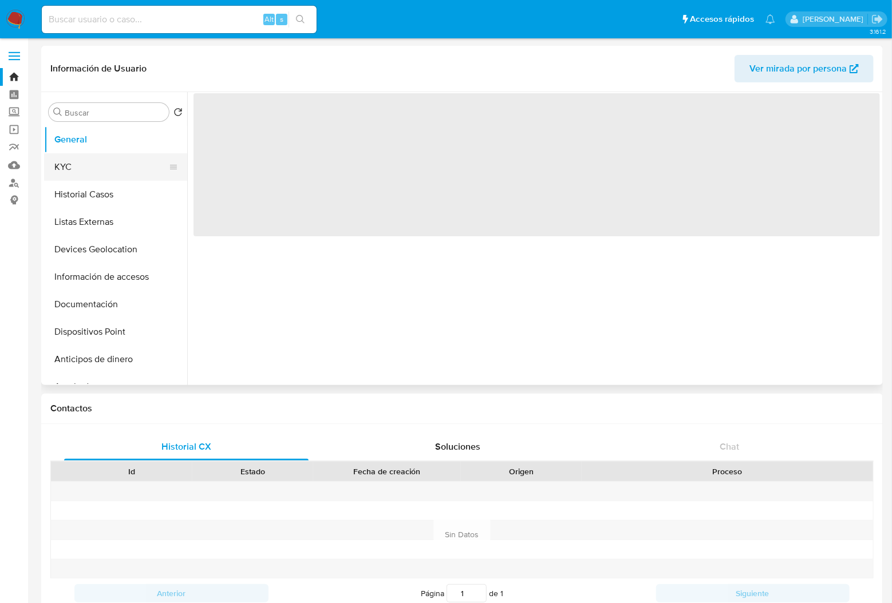
click at [85, 162] on button "KYC" at bounding box center [111, 166] width 134 height 27
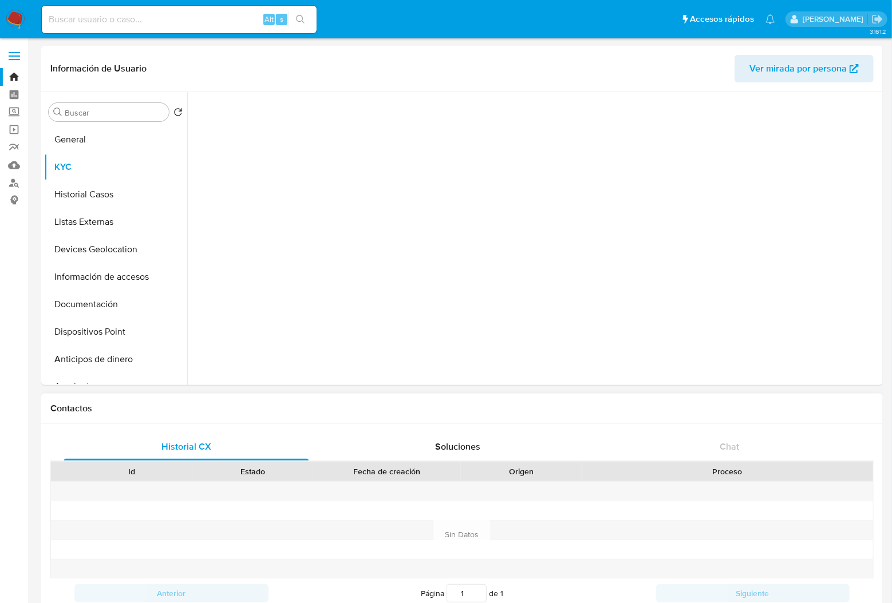
select select "10"
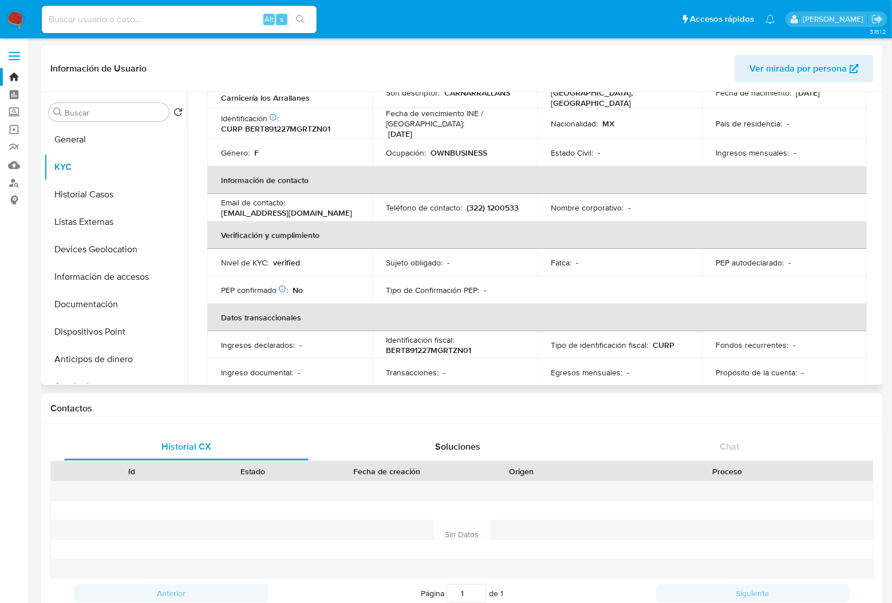
scroll to position [709, 0]
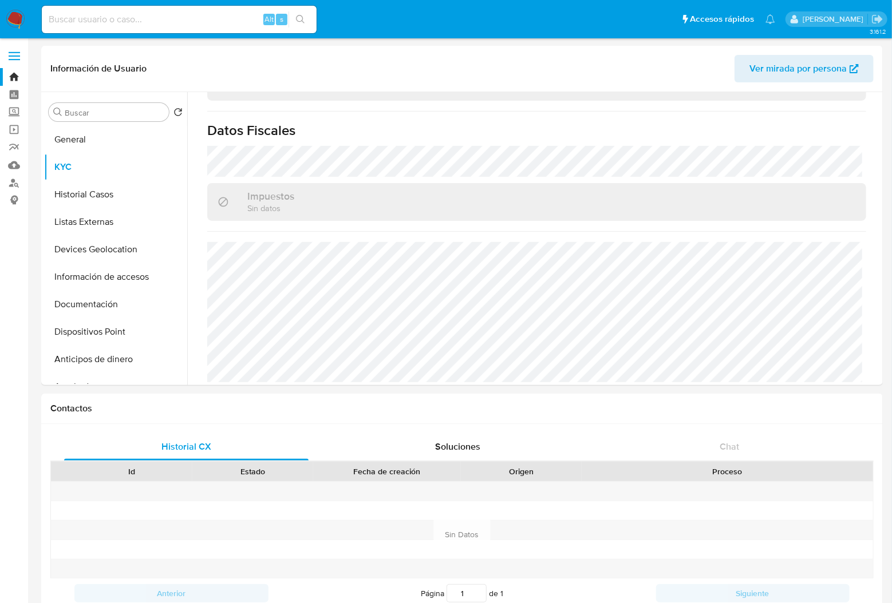
click at [151, 23] on input at bounding box center [179, 19] width 275 height 15
paste input "1033232115"
type input "1033232115"
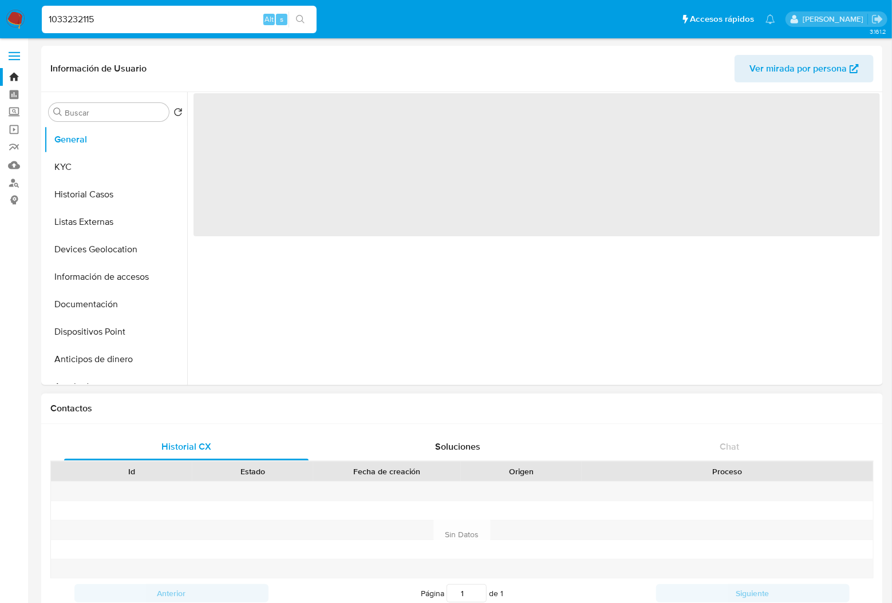
select select "10"
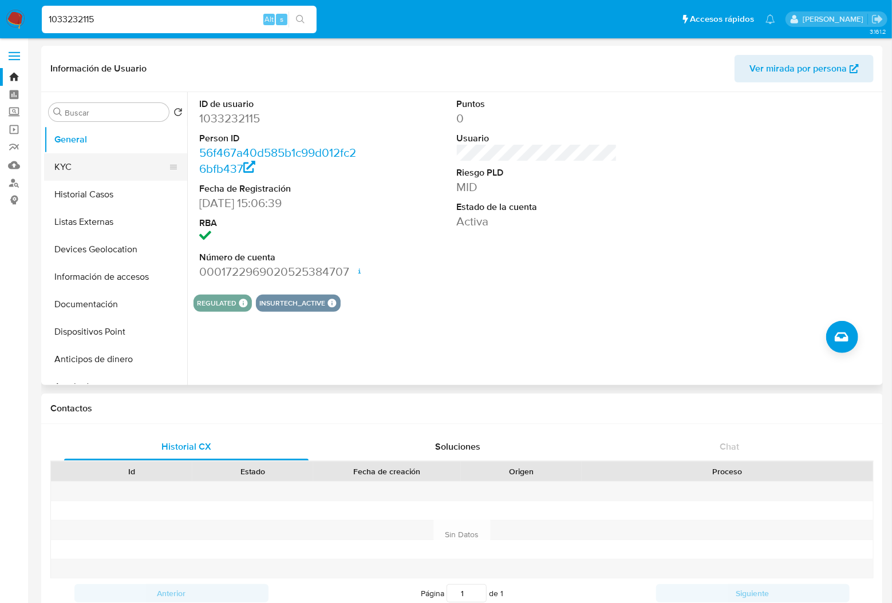
click at [61, 155] on button "KYC" at bounding box center [111, 166] width 134 height 27
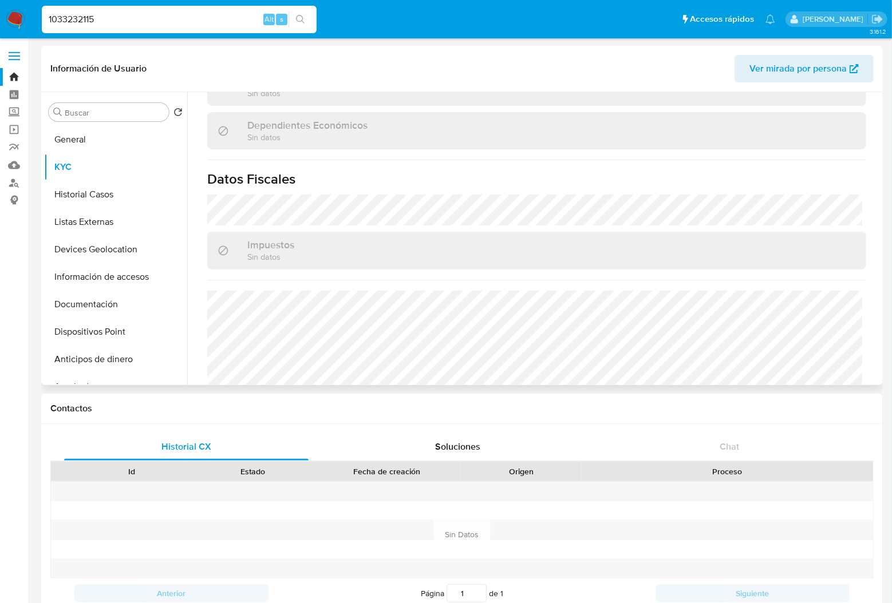
scroll to position [709, 0]
